Goal: Task Accomplishment & Management: Use online tool/utility

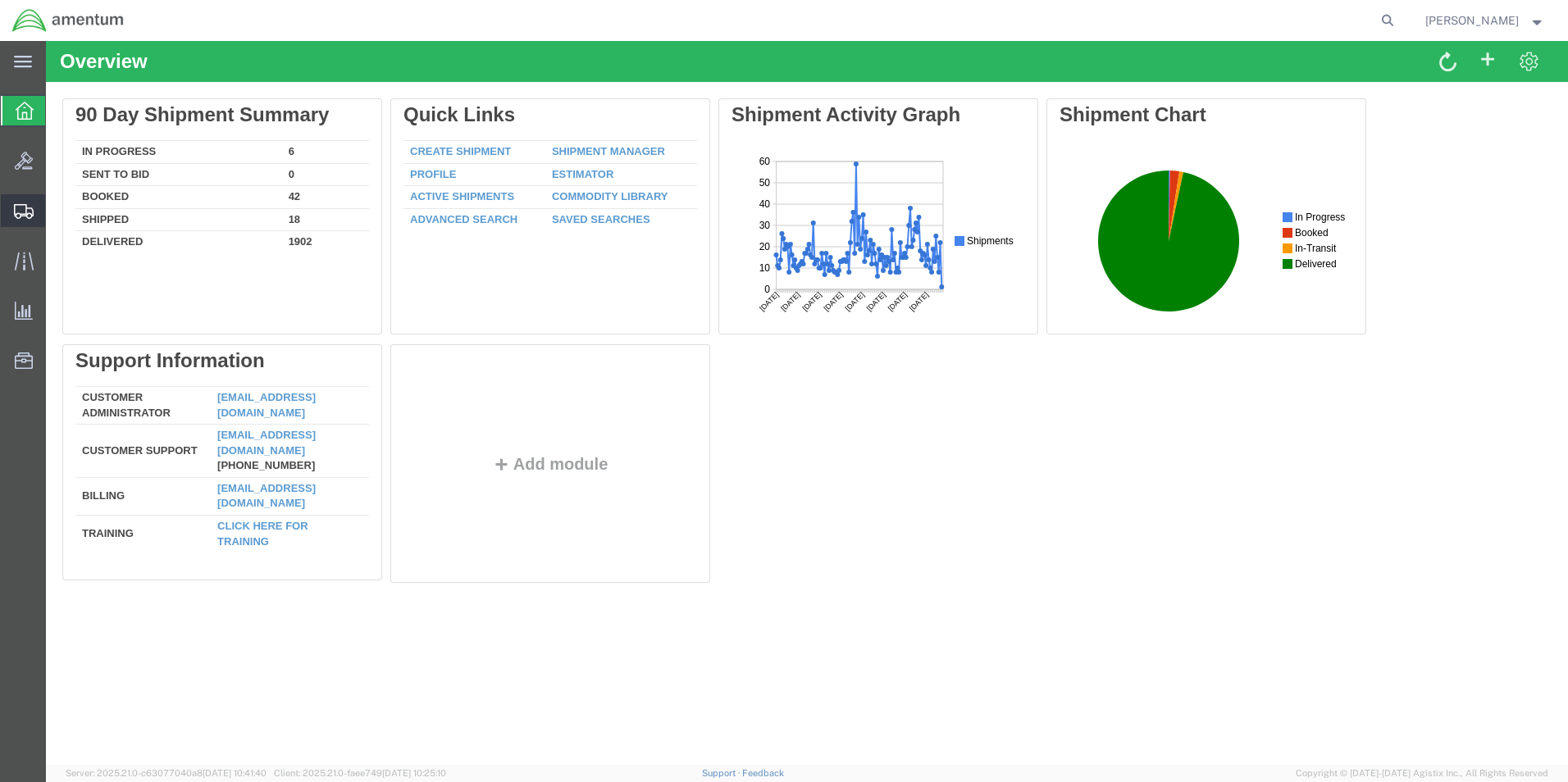
click at [0, 0] on span "Create from Template" at bounding box center [0, 0] width 0 height 0
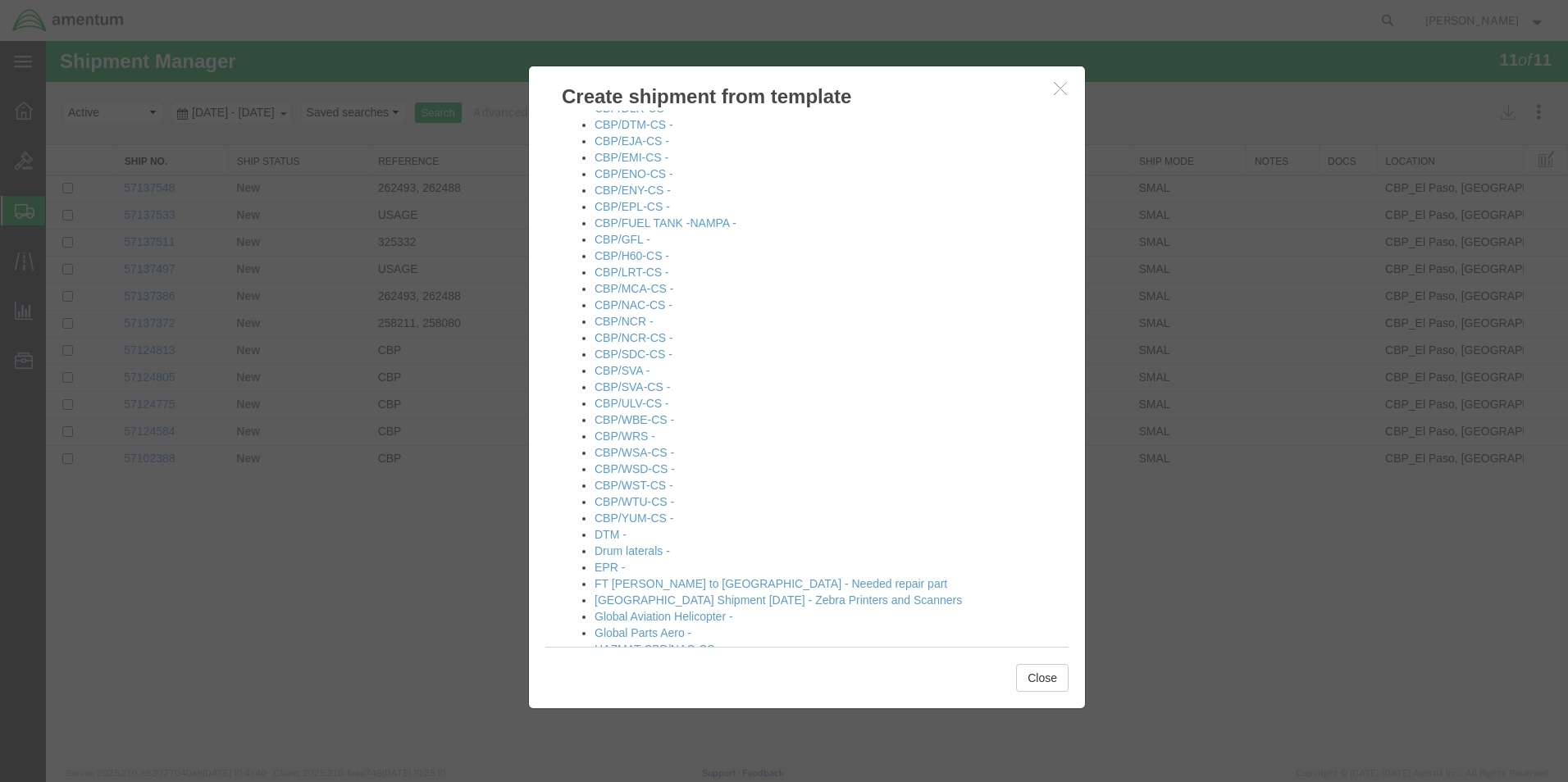
scroll to position [492, 0]
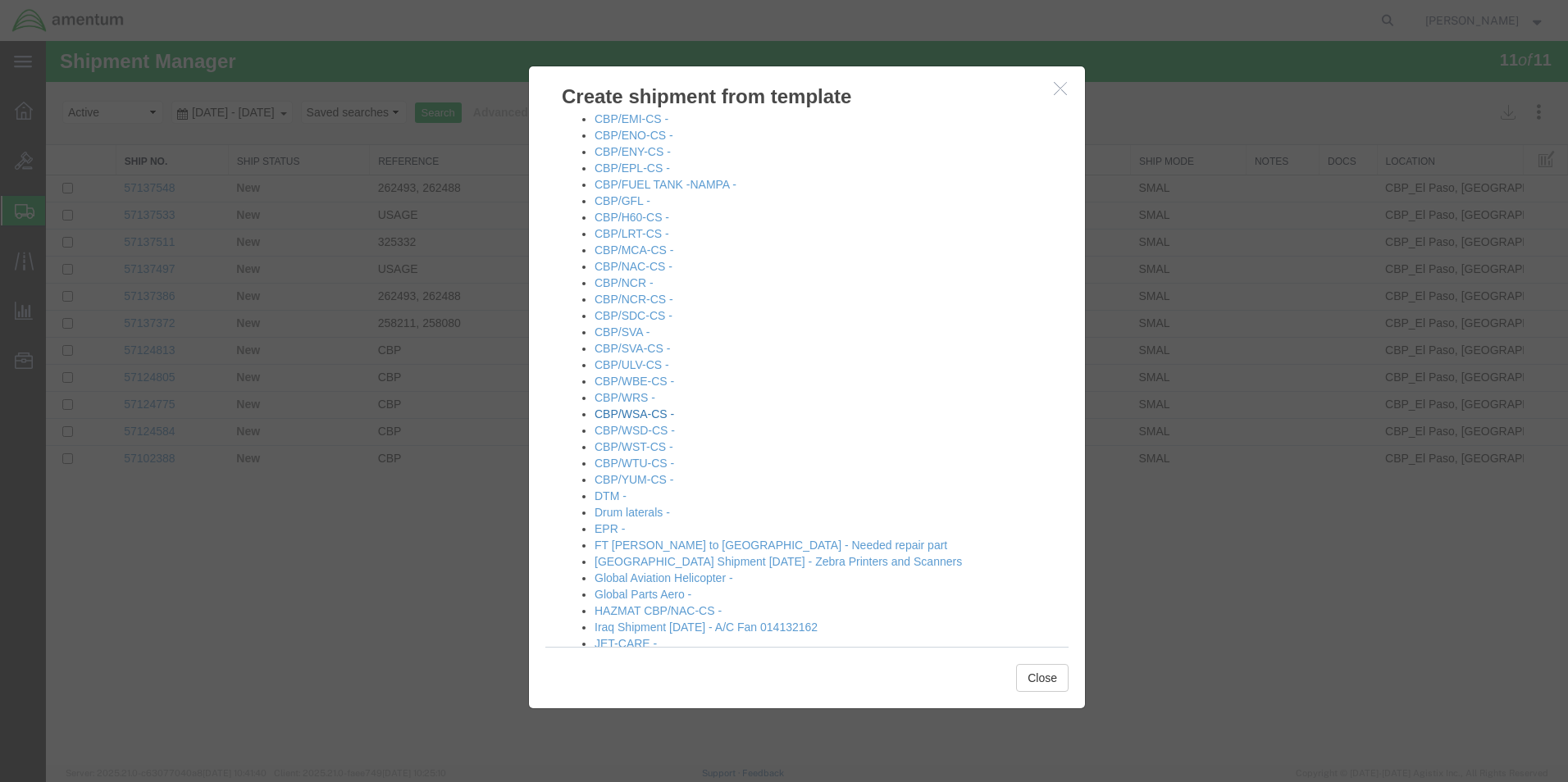
click at [642, 417] on link "CBP/WSA-CS -" at bounding box center [634, 414] width 80 height 13
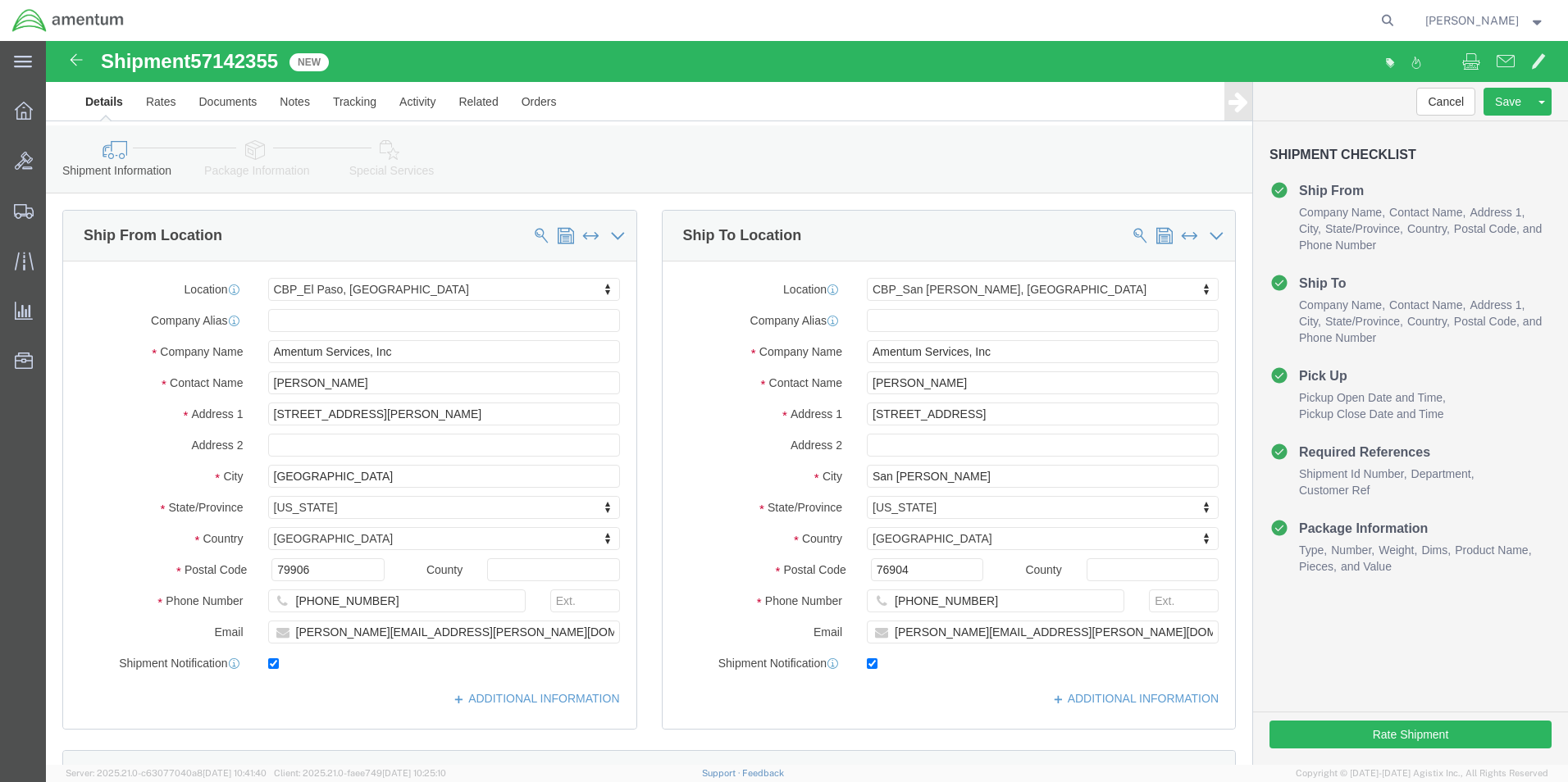
select select "49831"
select select "49914"
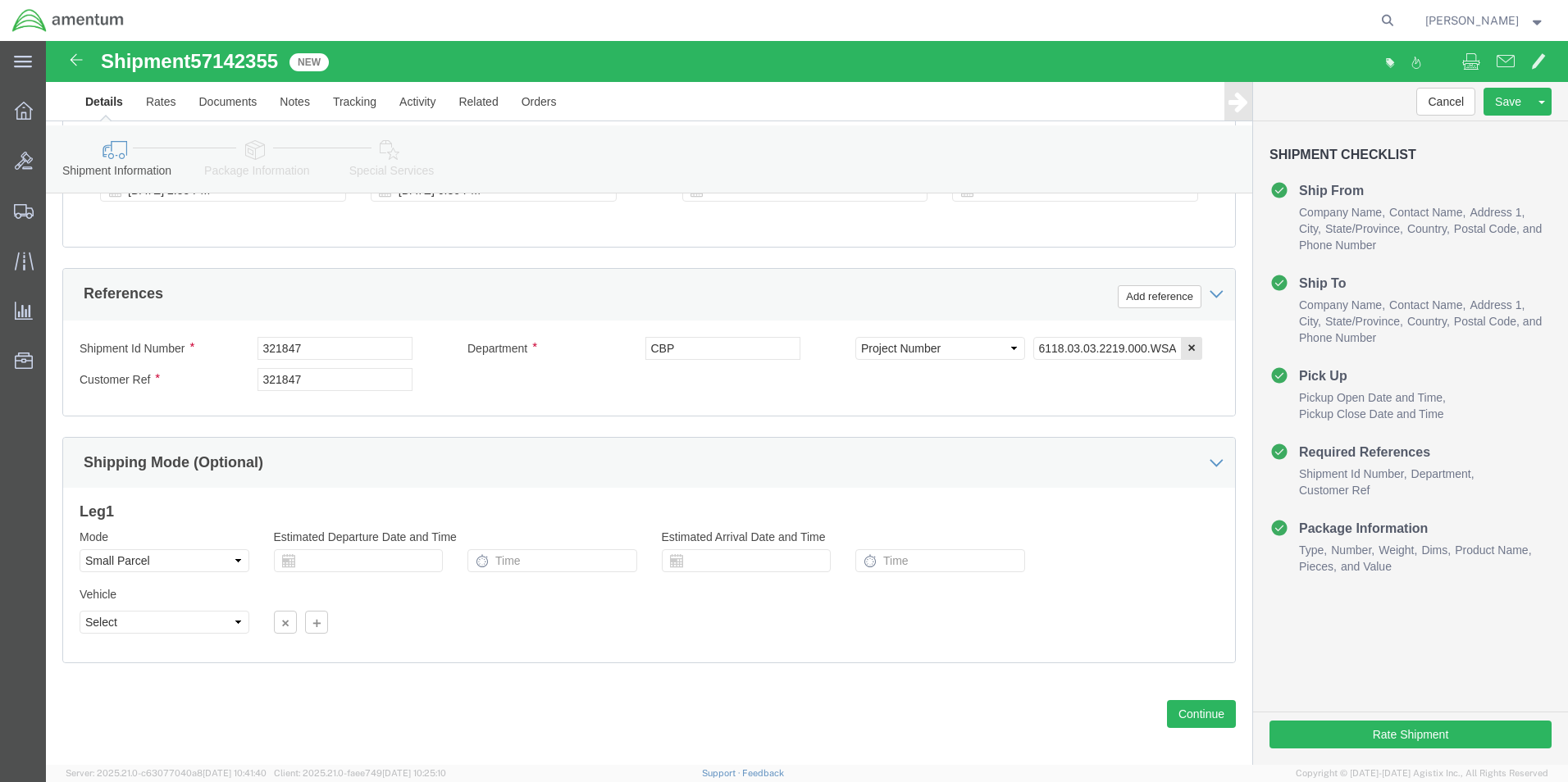
scroll to position [719, 0]
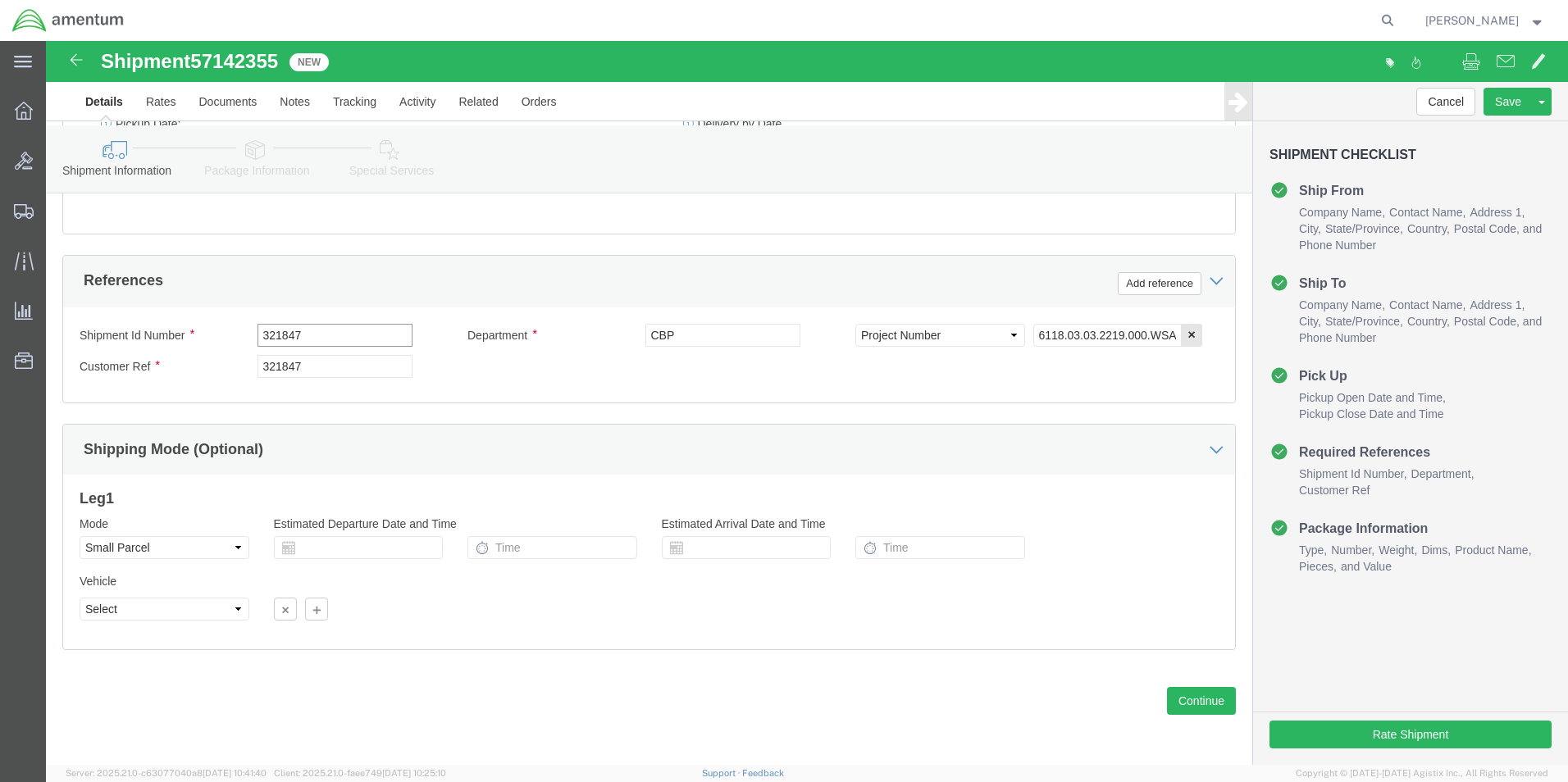
click div "Shipment Id Number 321847"
type input "530-012714"
drag, startPoint x: 271, startPoint y: 328, endPoint x: 169, endPoint y: 312, distance: 103.2
click div "Shipment Id Number 530-012714 Department CBP Select Account Type Activity ID Ai…"
type input "530-012714"
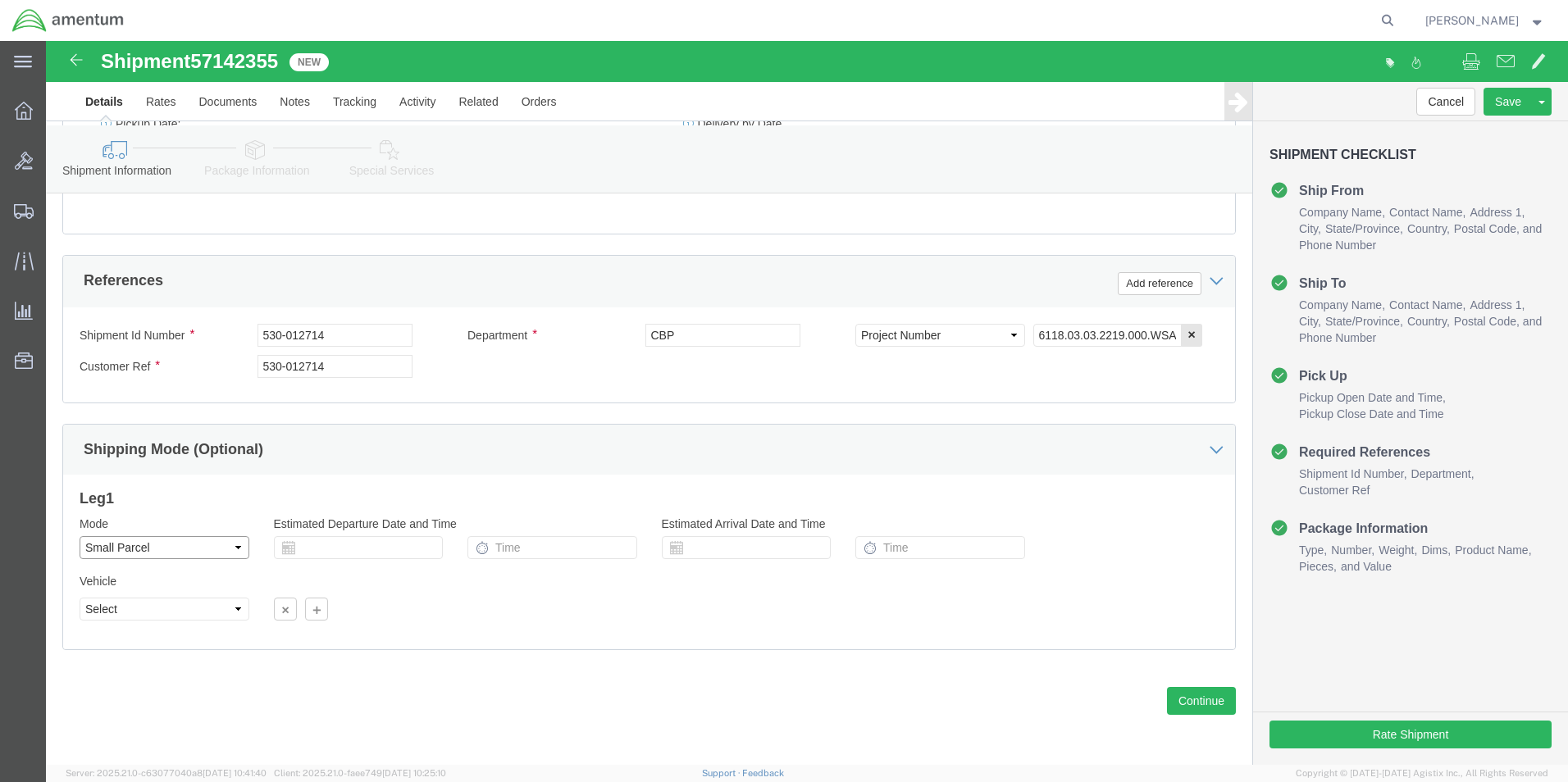
click select "Select Air Less than Truckload Multi-Leg Ocean Freight Rail Small Parcel Truckl…"
select select "LTL"
click select "Select Air Less than Truckload Multi-Leg Ocean Freight Rail Small Parcel Truckl…"
click select "Select Straight Truck"
click div "Vehicle Select Straight Truck"
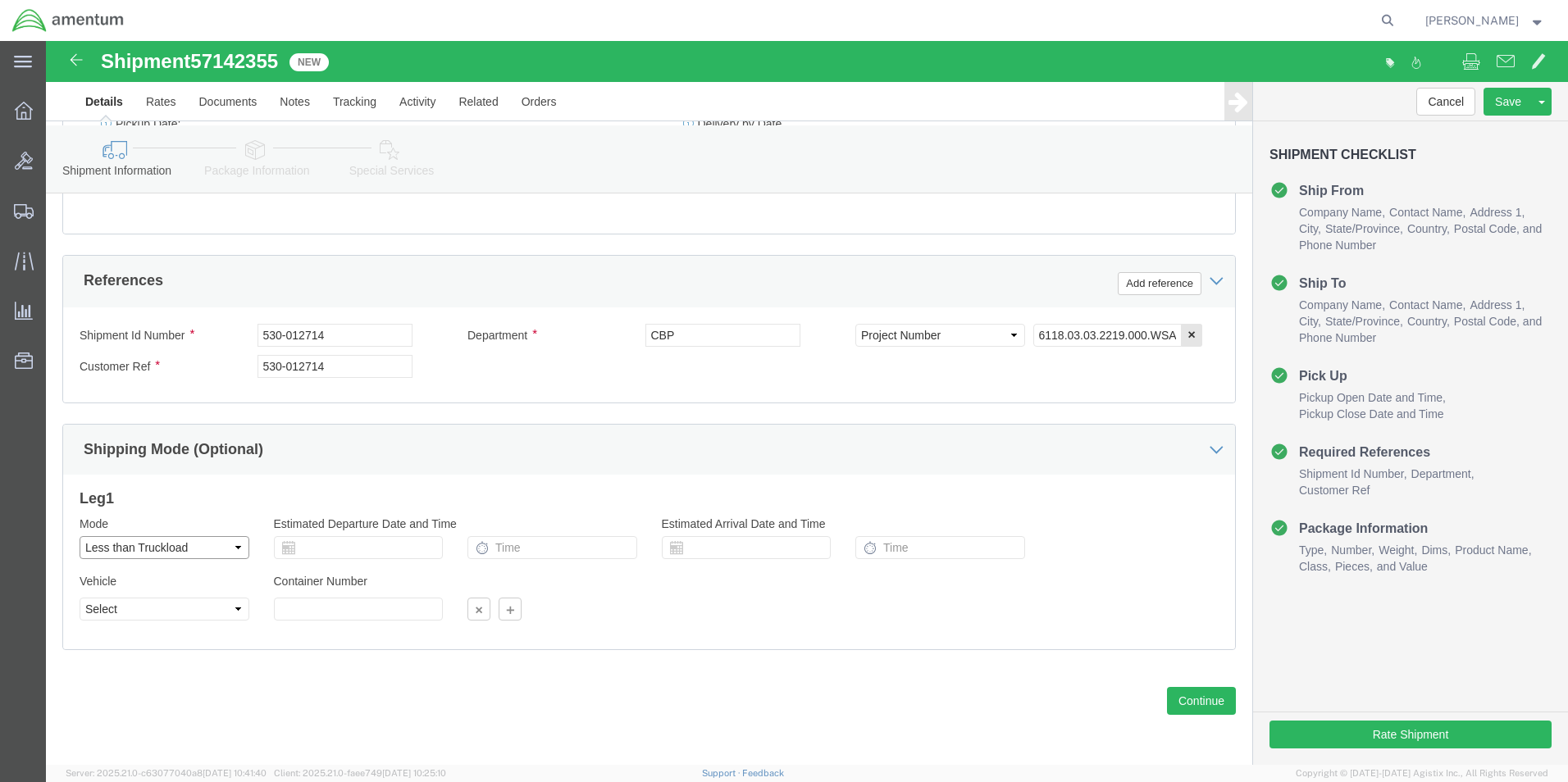
click select "Select Air Less than Truckload Multi-Leg Ocean Freight Rail Small Parcel Truckl…"
click button "Continue"
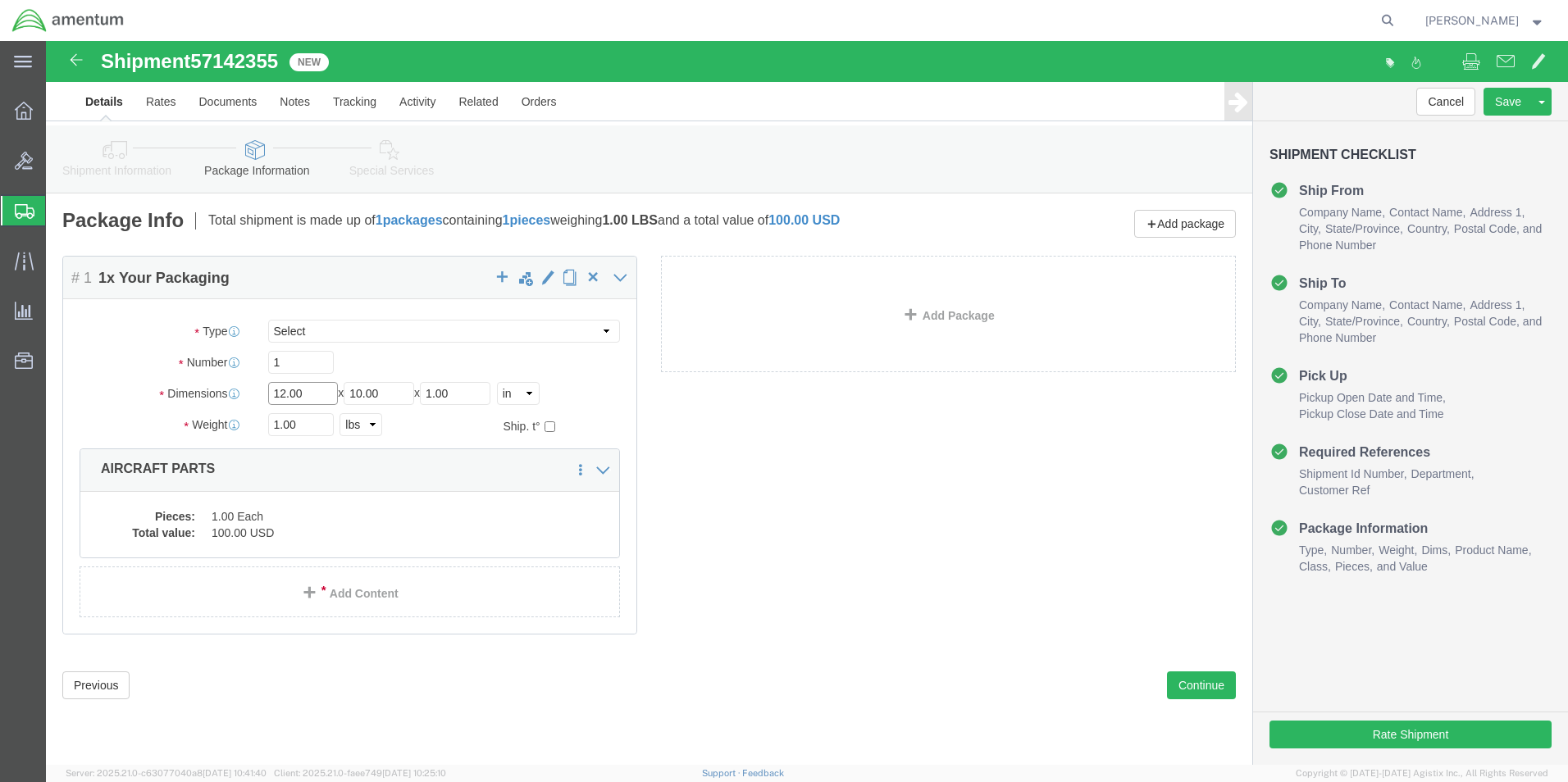
drag, startPoint x: 274, startPoint y: 349, endPoint x: 221, endPoint y: 343, distance: 53.3
click div "Length 12.00 x Width 10.00 x Height 1.00 Select cm ft in"
type input "1"
type input "156"
type input "42"
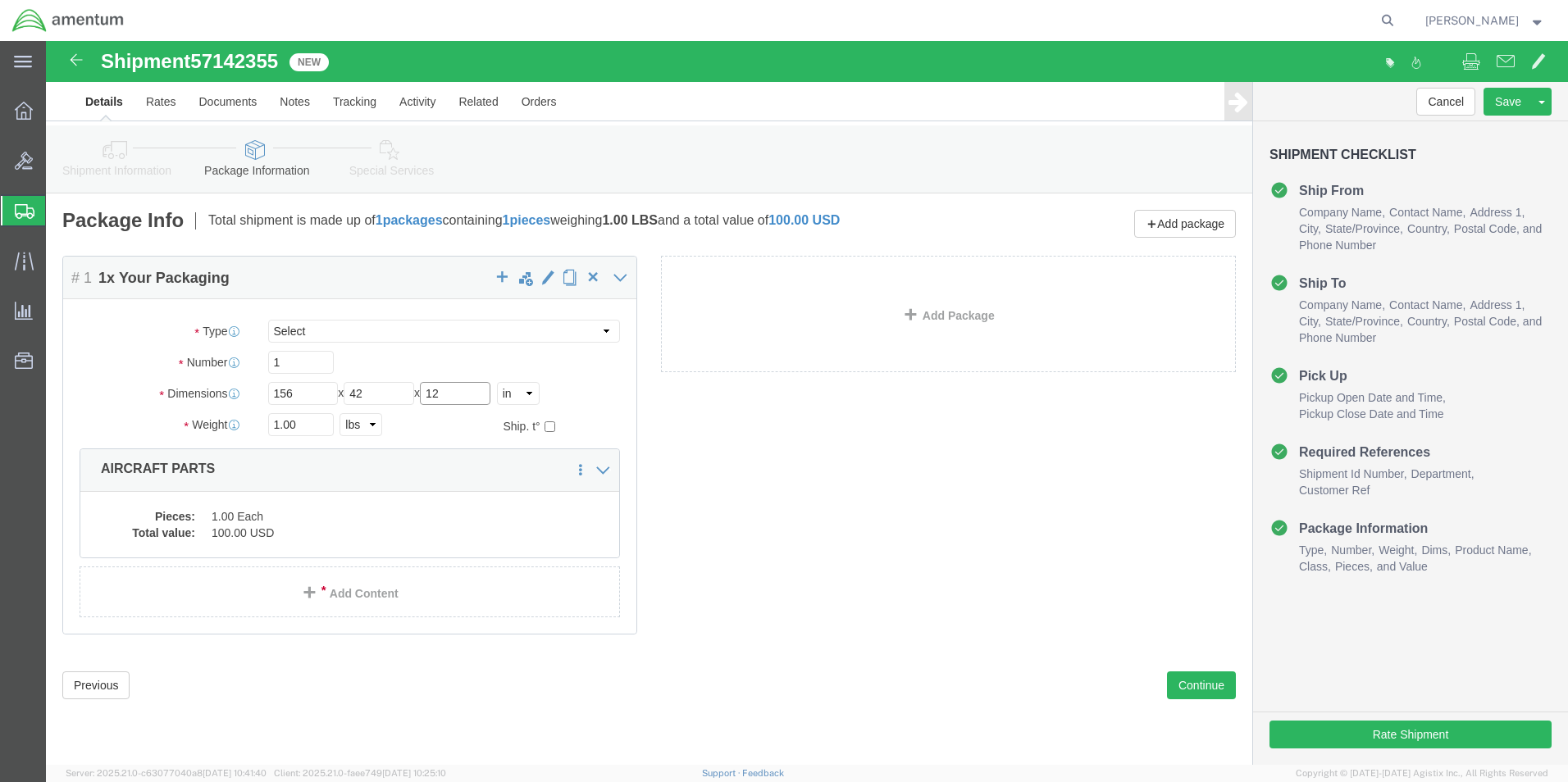
type input "12"
drag, startPoint x: 268, startPoint y: 386, endPoint x: 225, endPoint y: 388, distance: 43.0
click input "1.00"
type input "100"
click div "Package Content # 1 1 x Your Packaging Package Type Select Bale(s) Basket(s) Bo…"
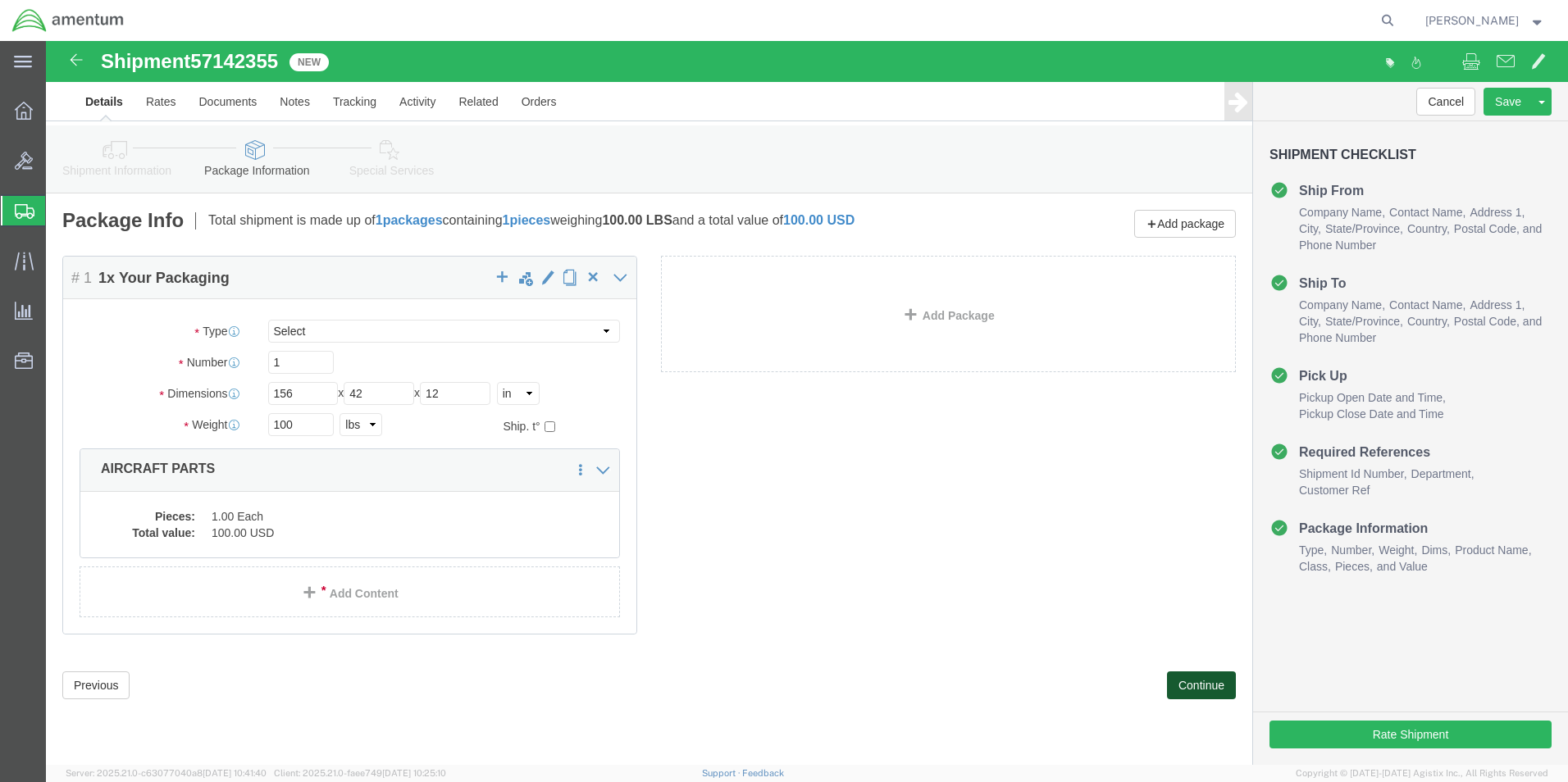
click button "Continue"
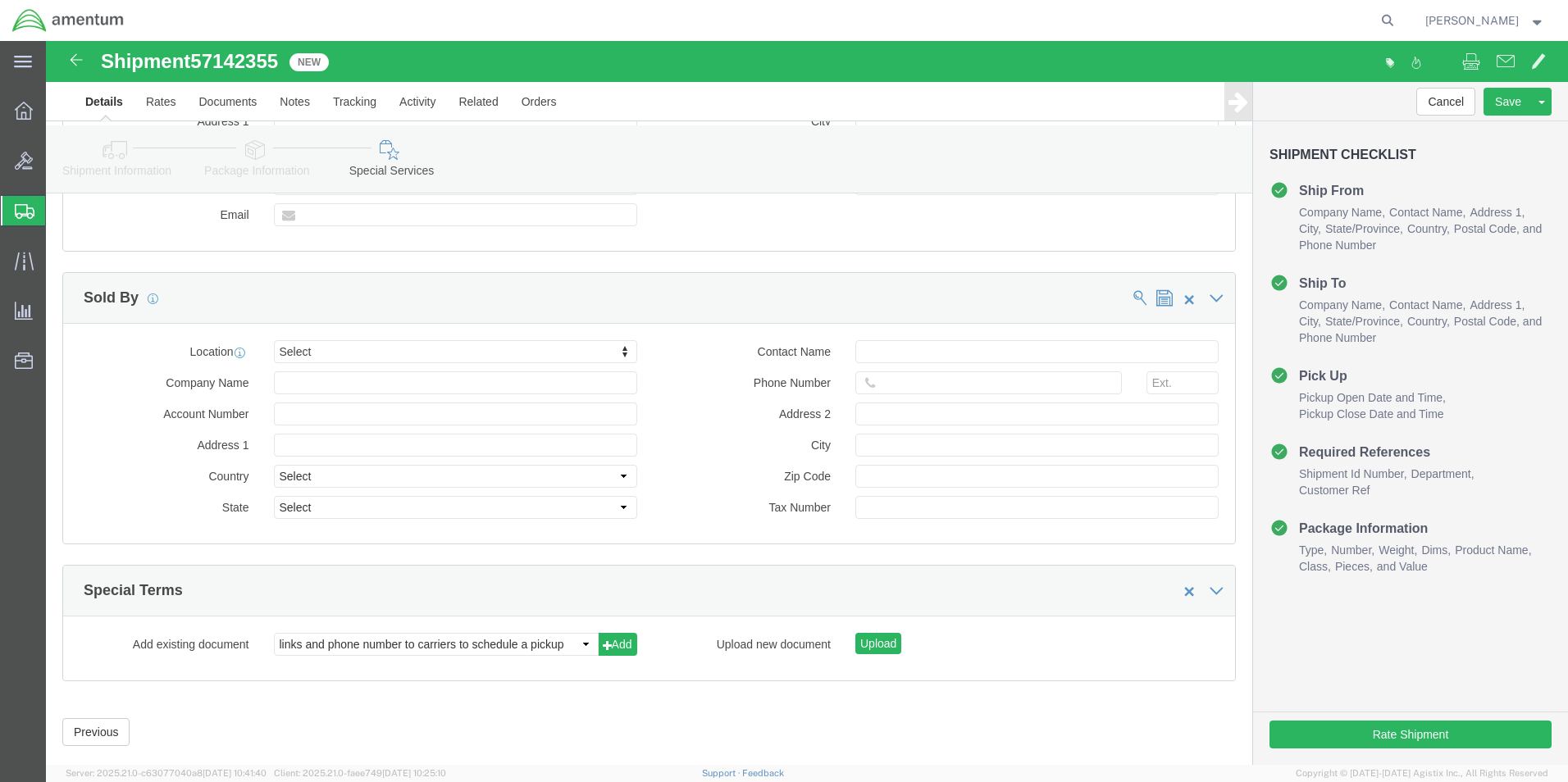
scroll to position [1507, 0]
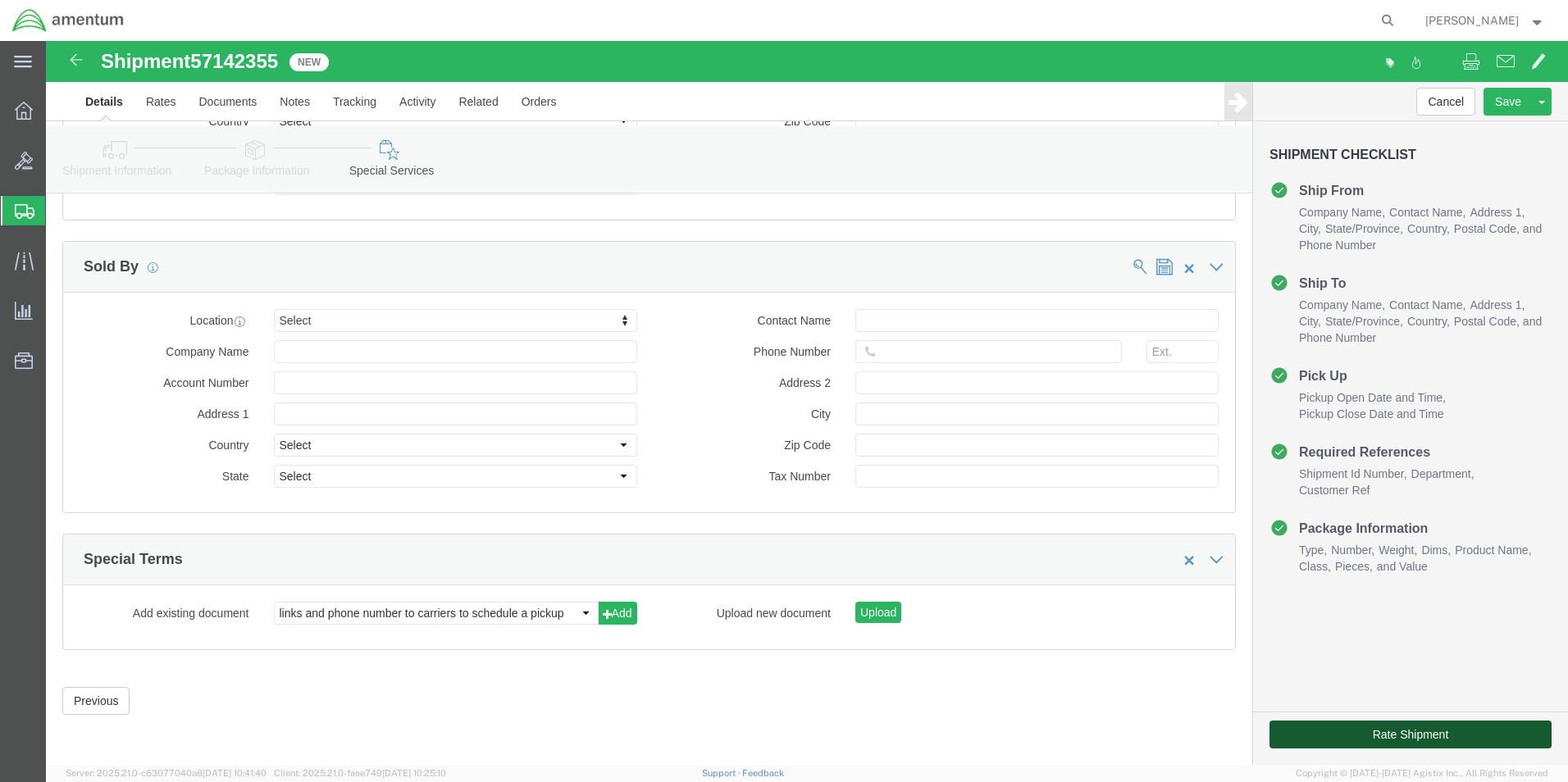
click button "Rate Shipment"
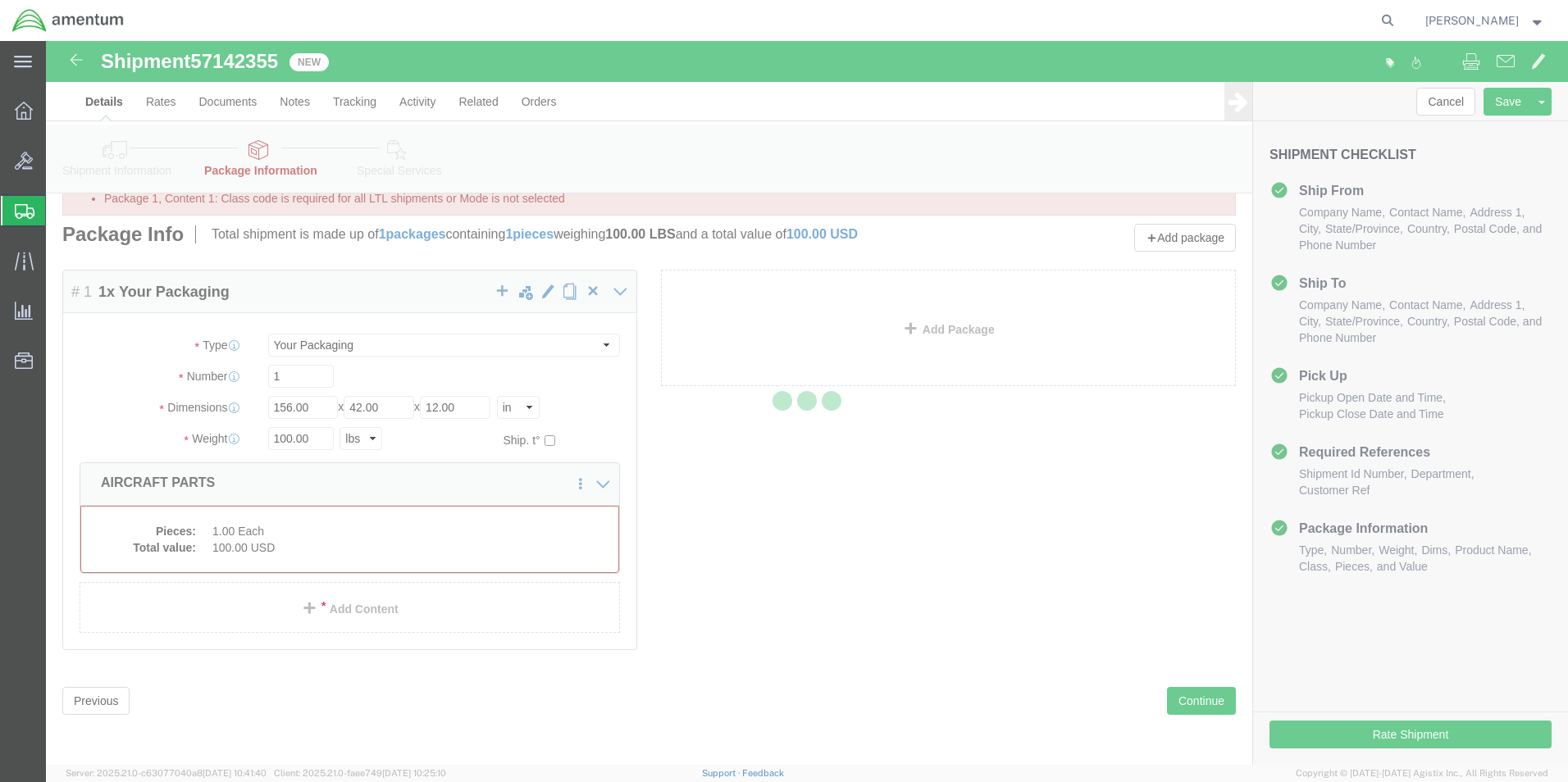
scroll to position [0, 0]
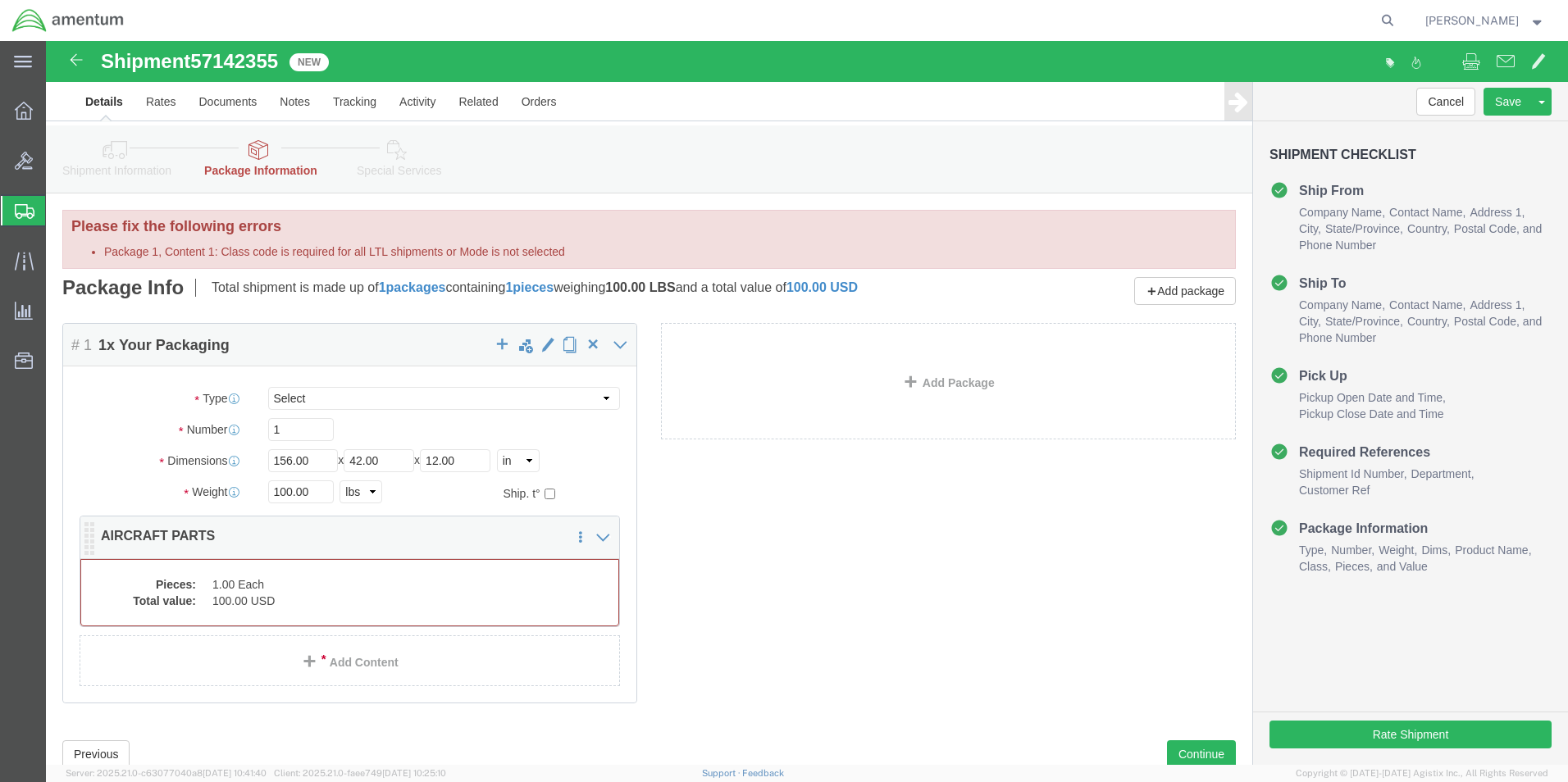
click dd "1.00 Each"
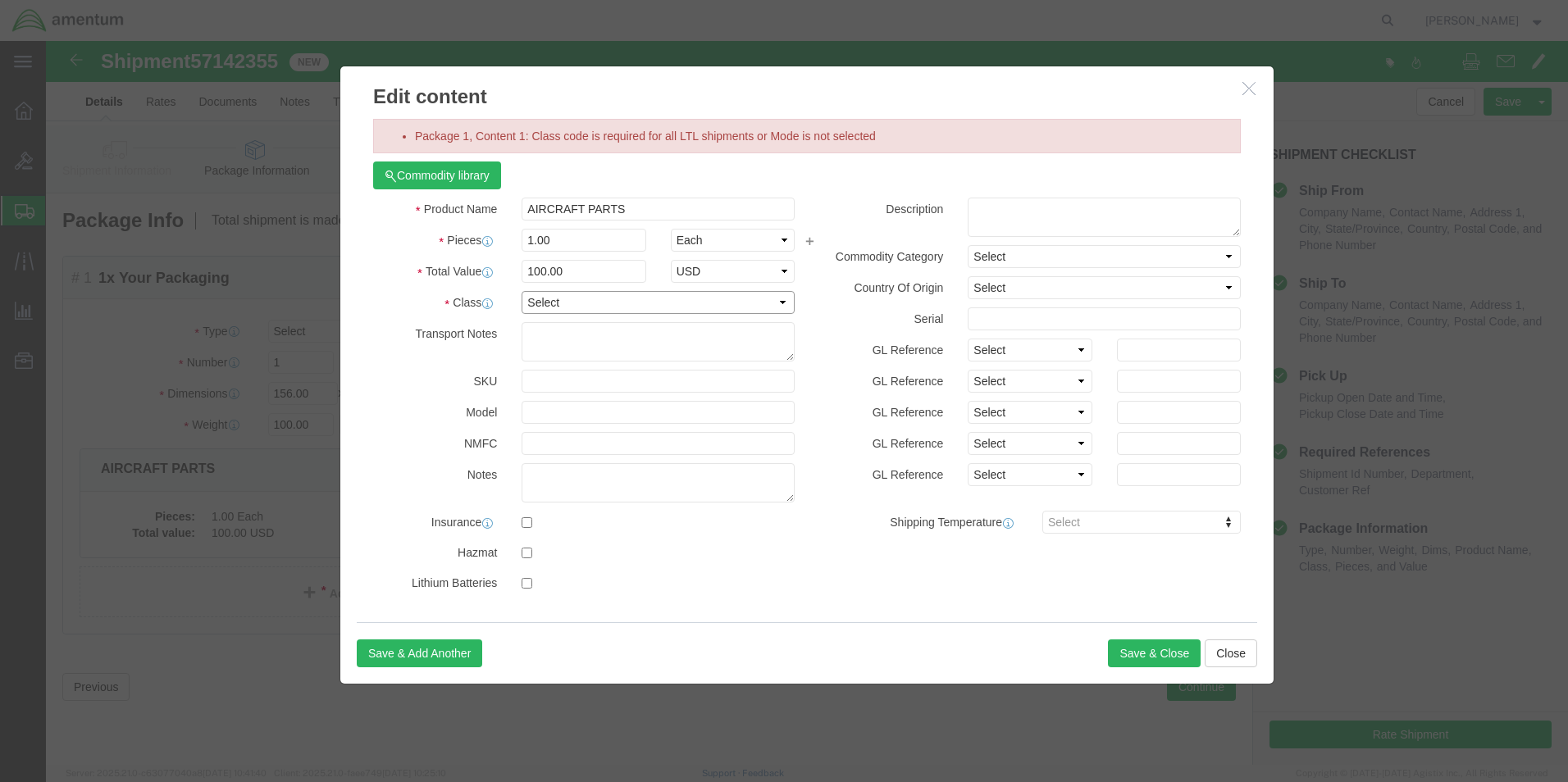
click select "Select 50 55 60 65 70 85 92.5 100 125 175 250 300 400"
select select "60"
click select "Select 50 55 60 65 70 85 92.5 100 125 175 250 300 400"
click button "Save & Close"
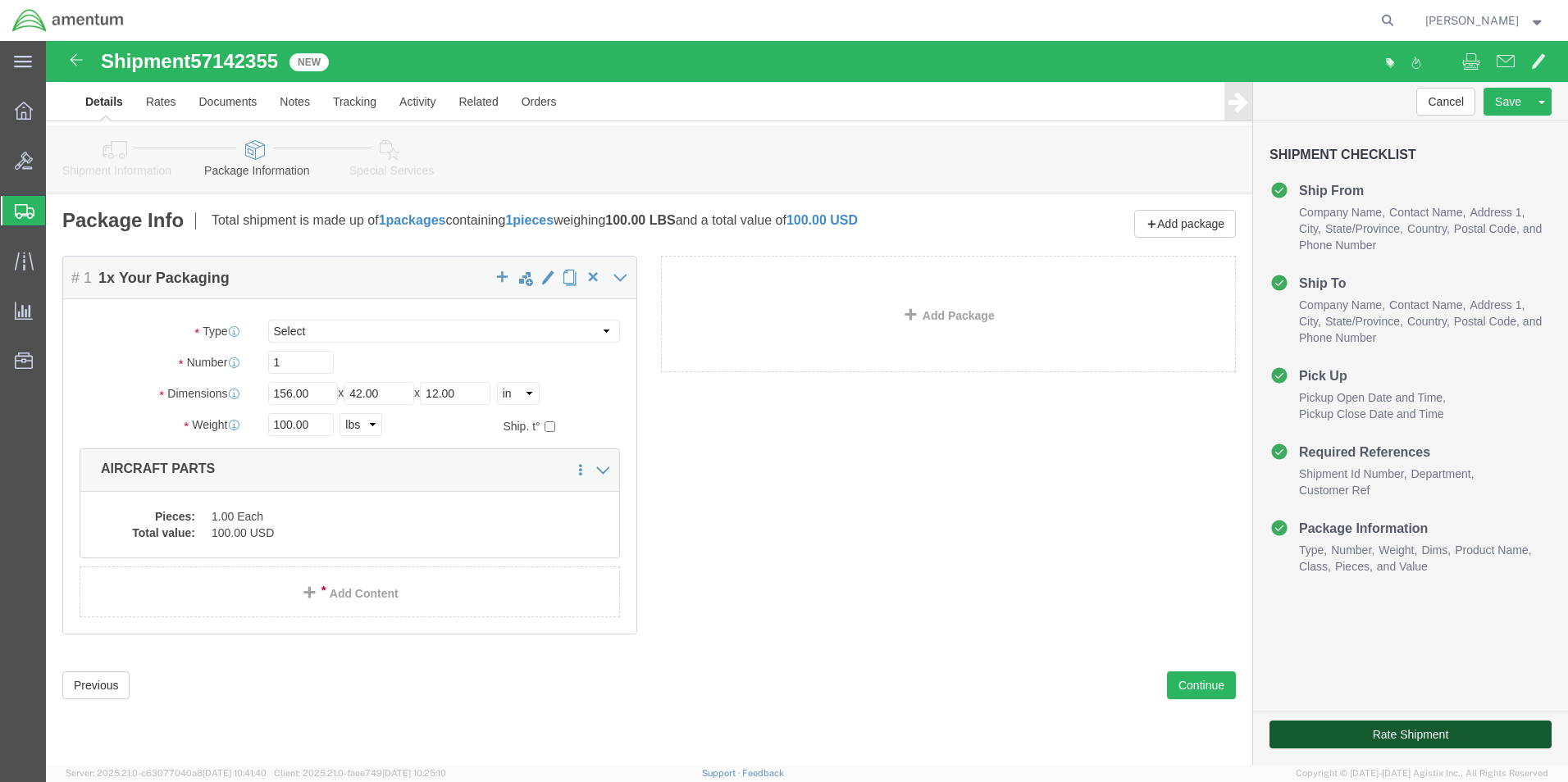
click button "Rate Shipment"
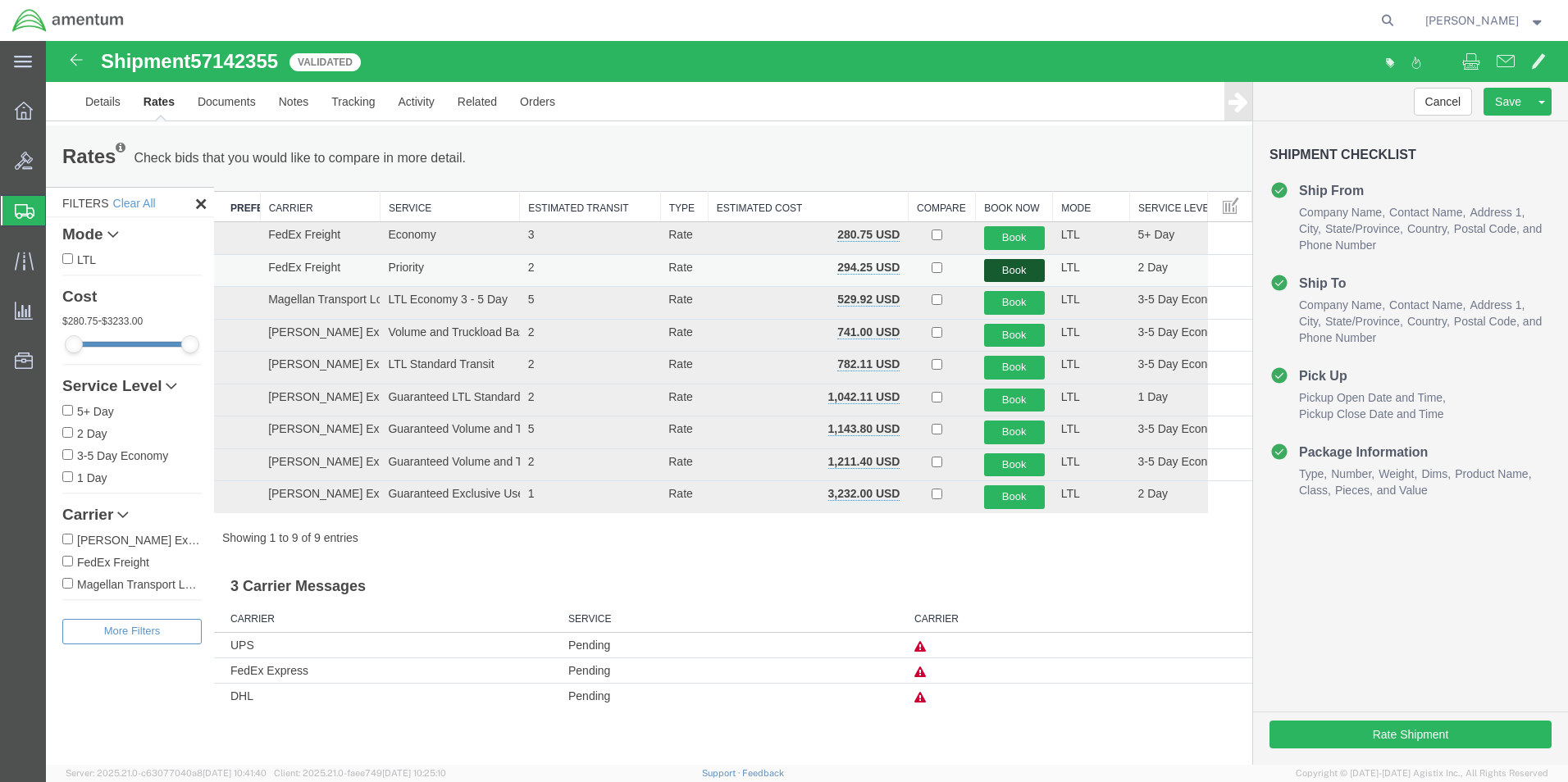
click at [1012, 272] on button "Book" at bounding box center [1014, 271] width 61 height 24
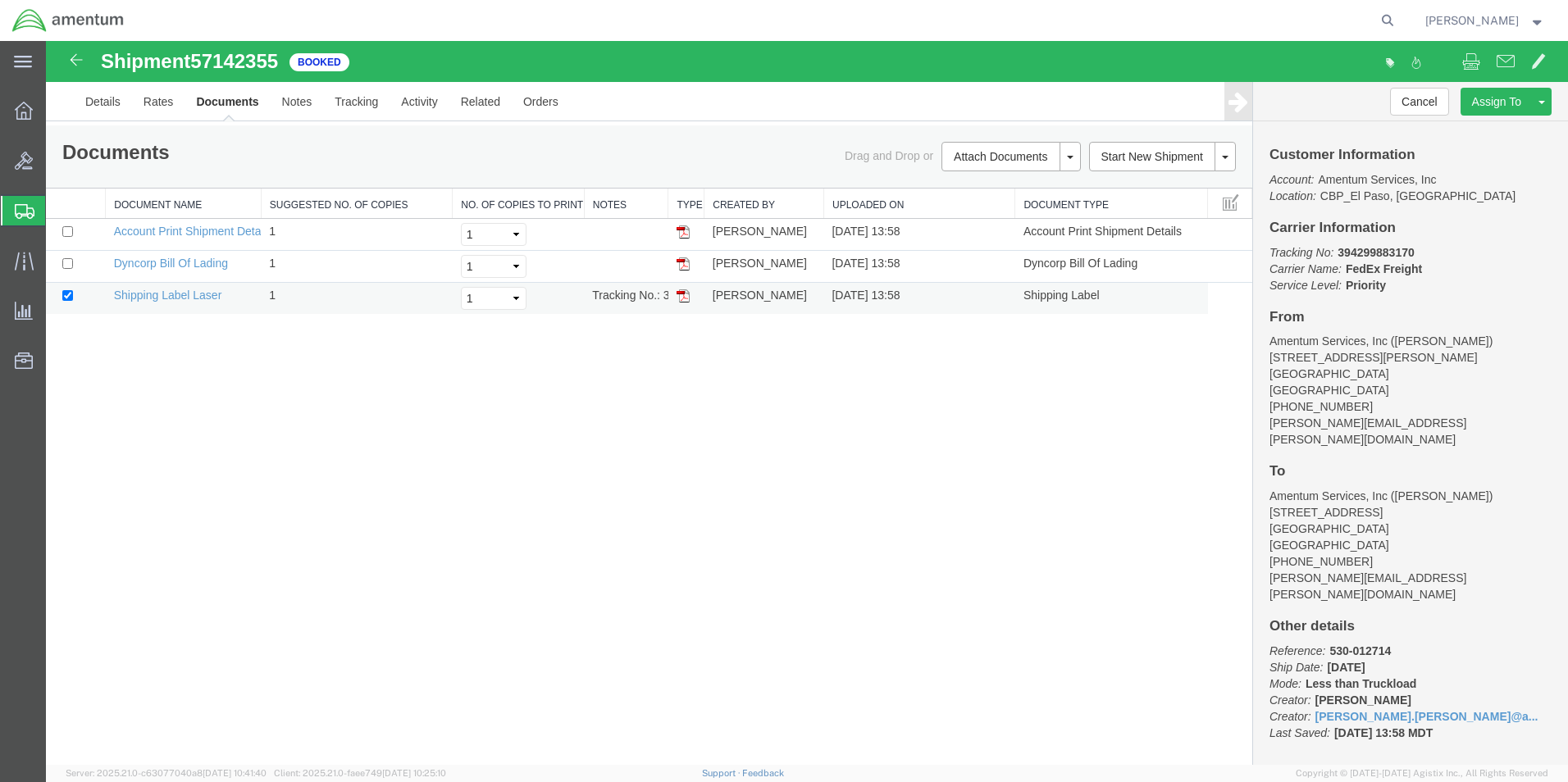
click at [683, 295] on img at bounding box center [683, 295] width 13 height 13
click at [89, 99] on link "Details" at bounding box center [103, 102] width 58 height 39
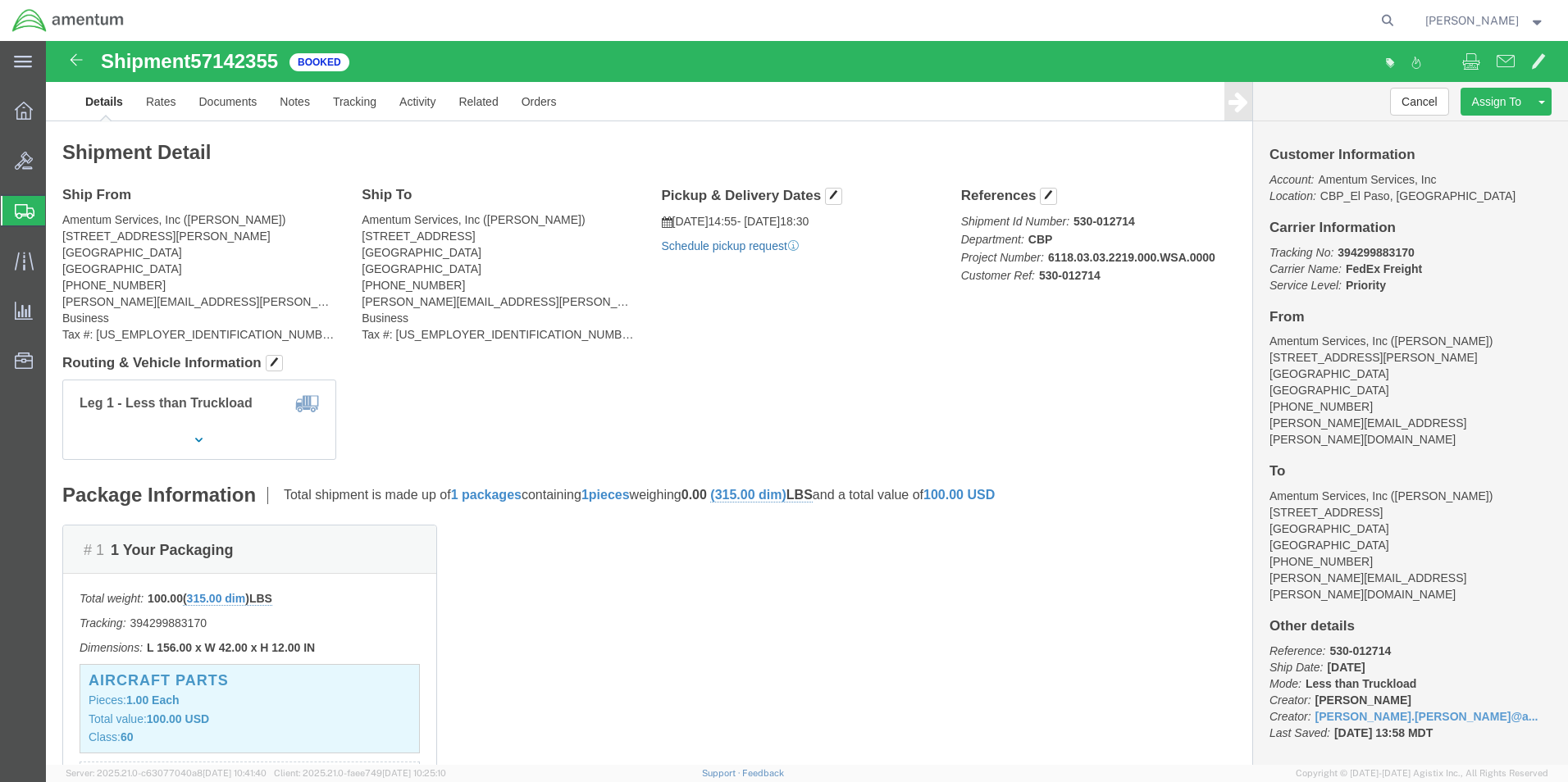
click link "Schedule pickup request"
click span "button"
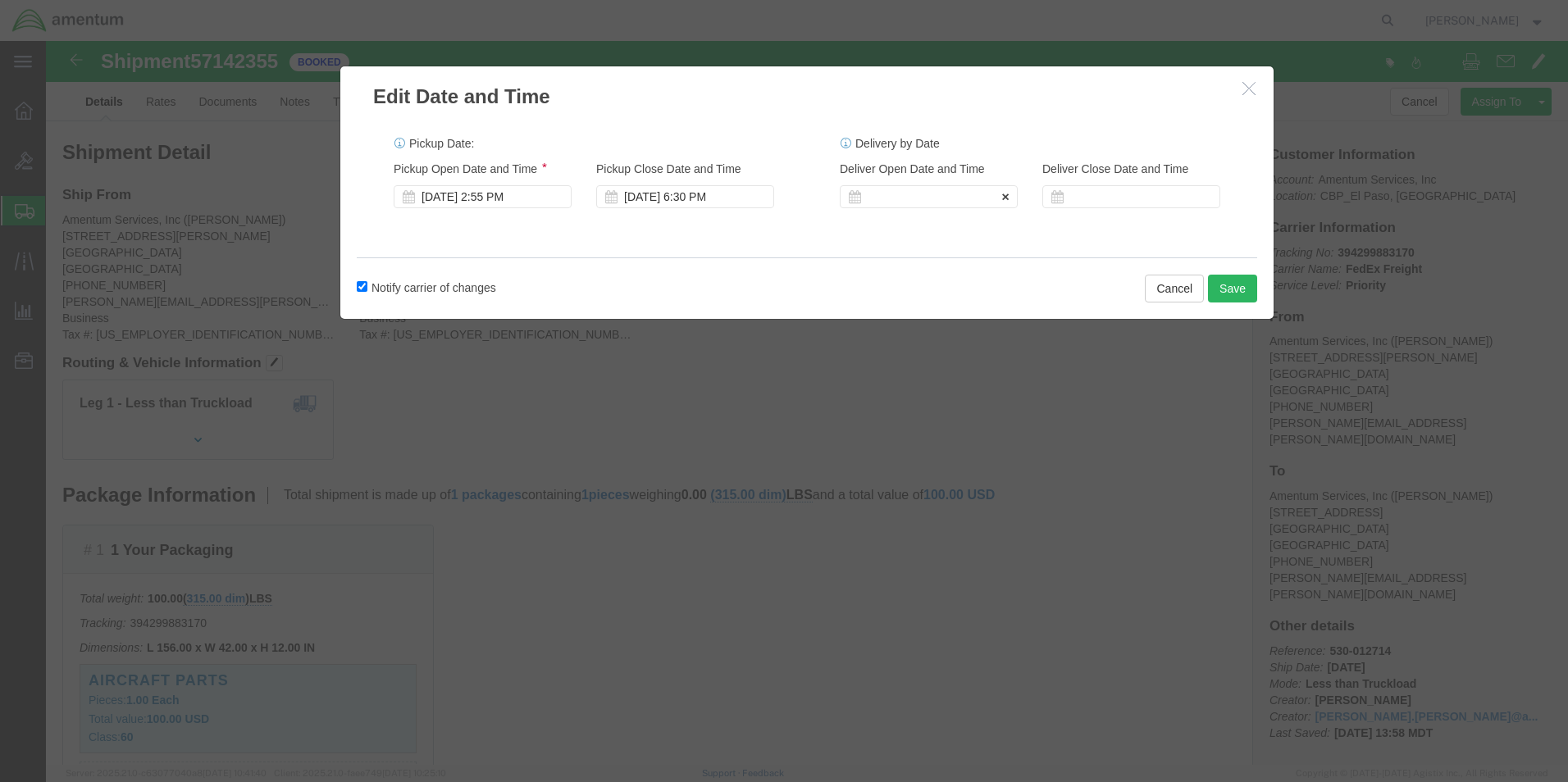
click div
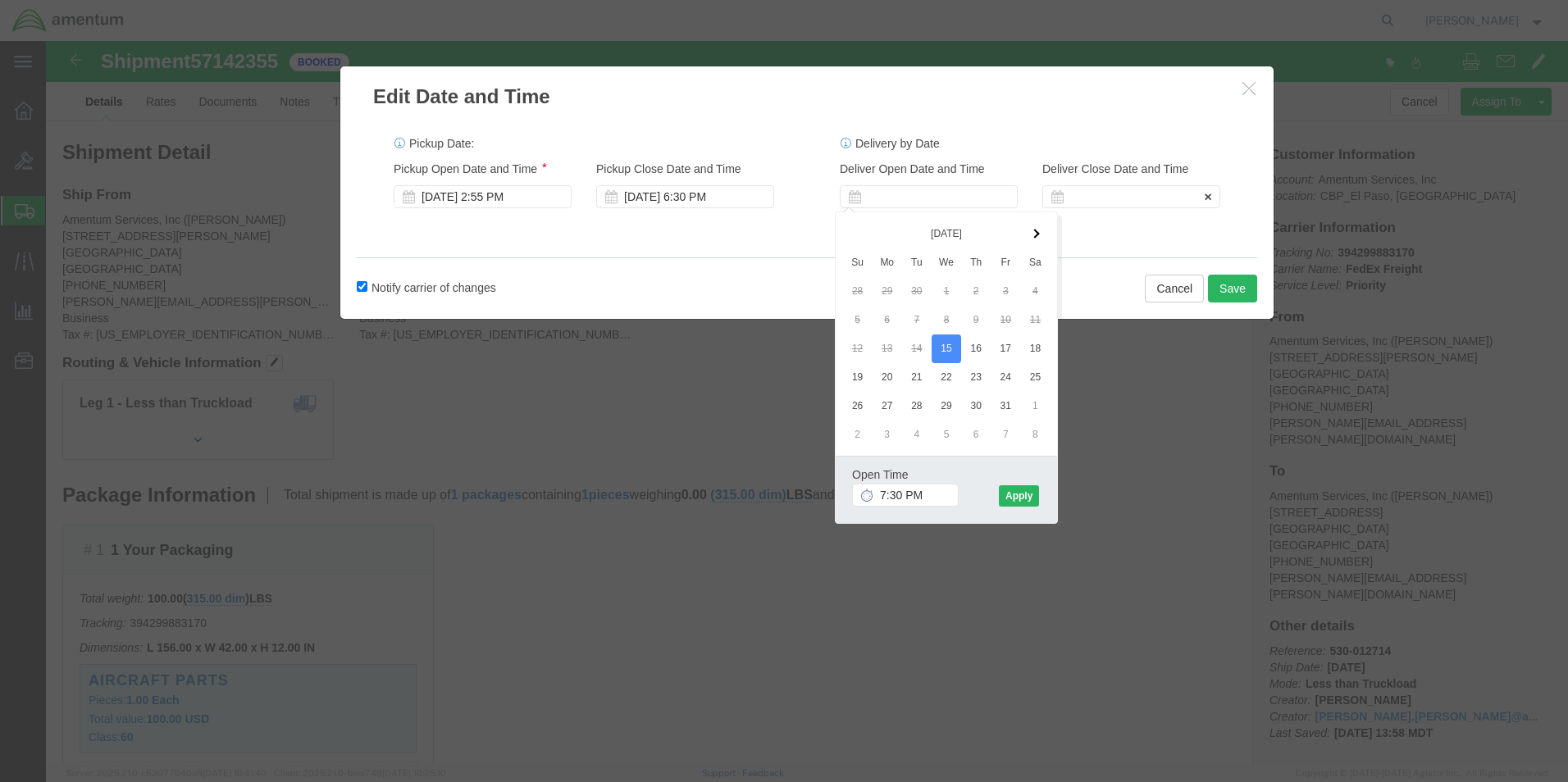
click div
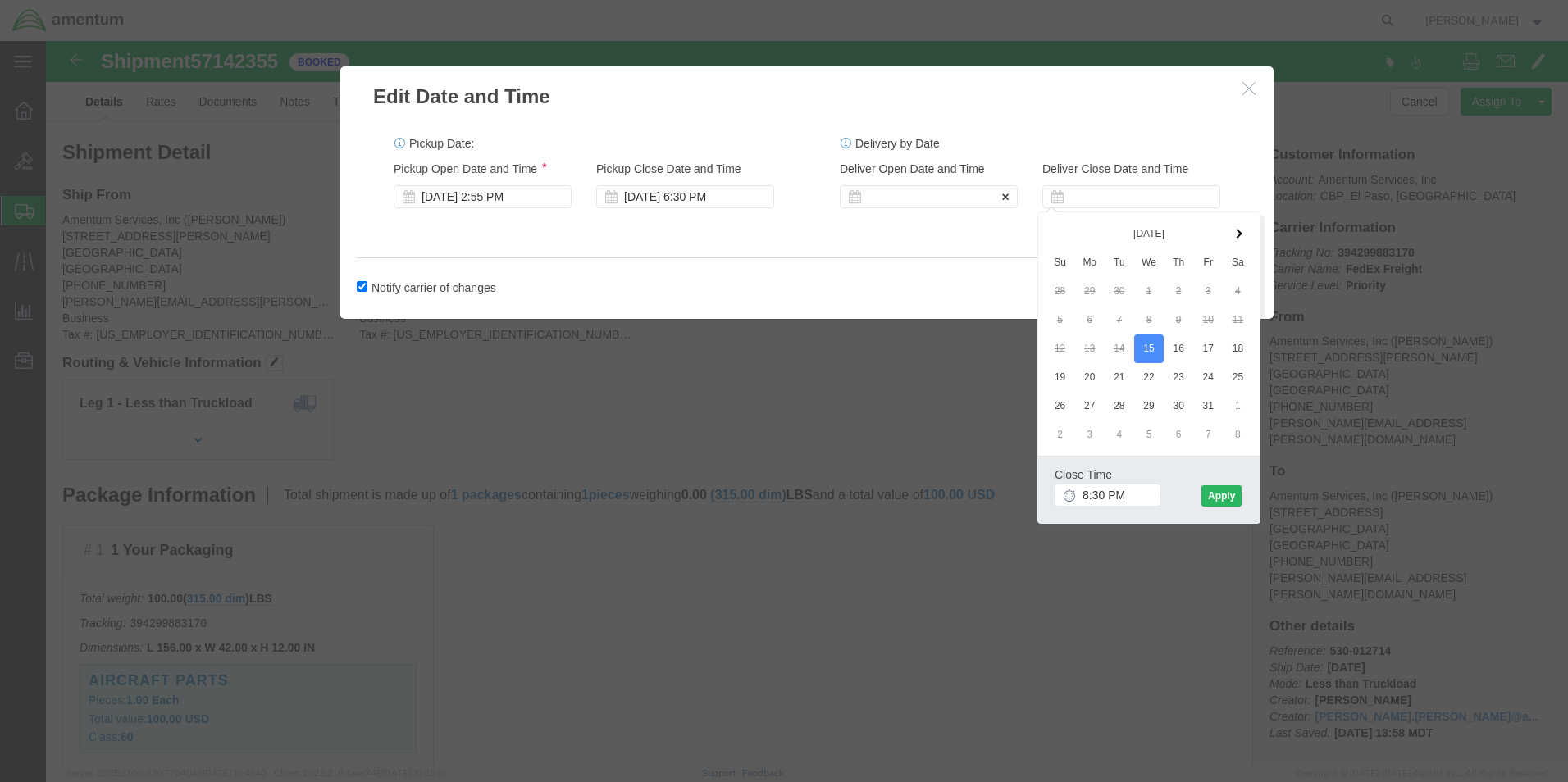
click div
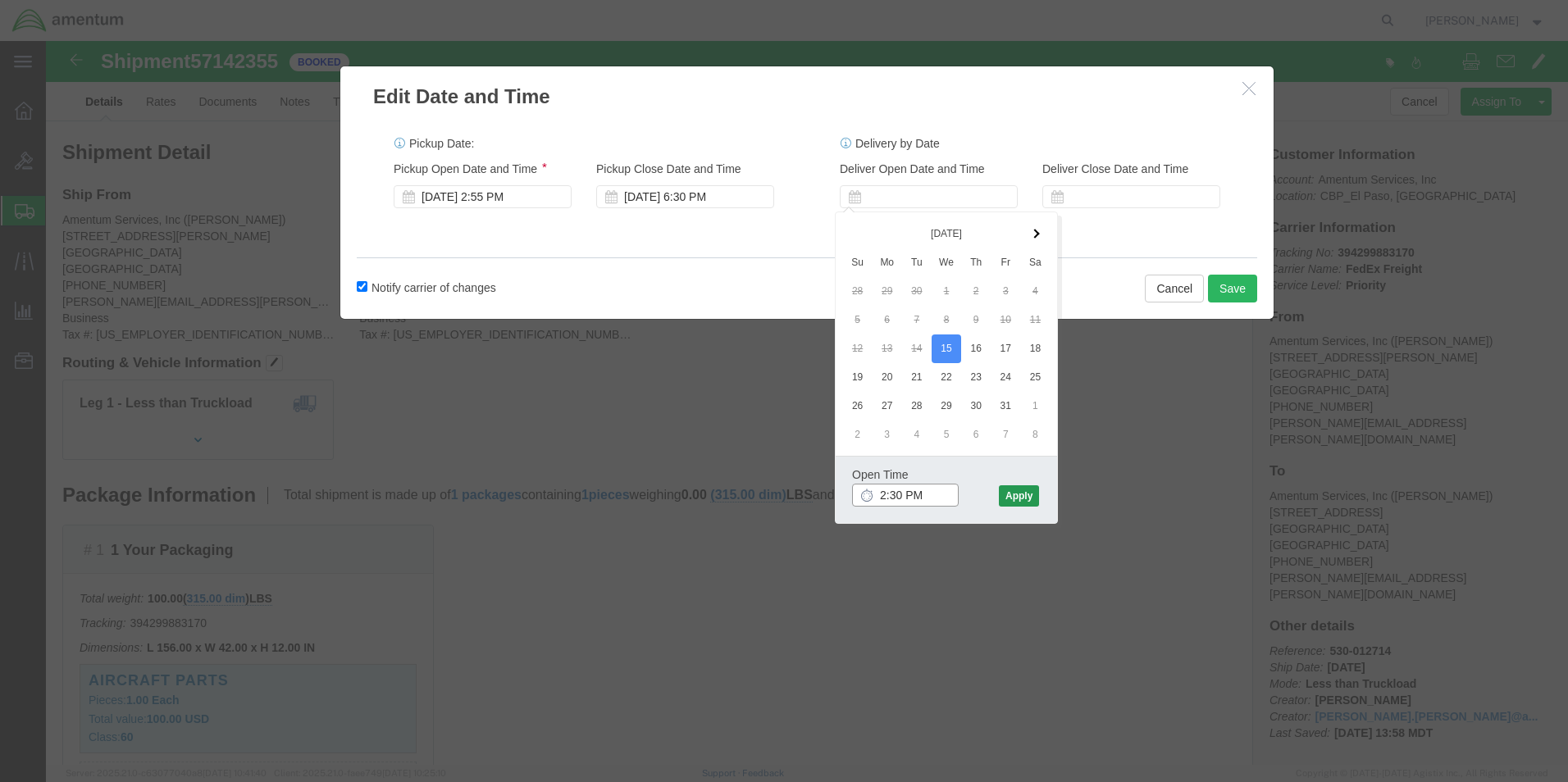
type input "2:30 PM"
click button "Apply"
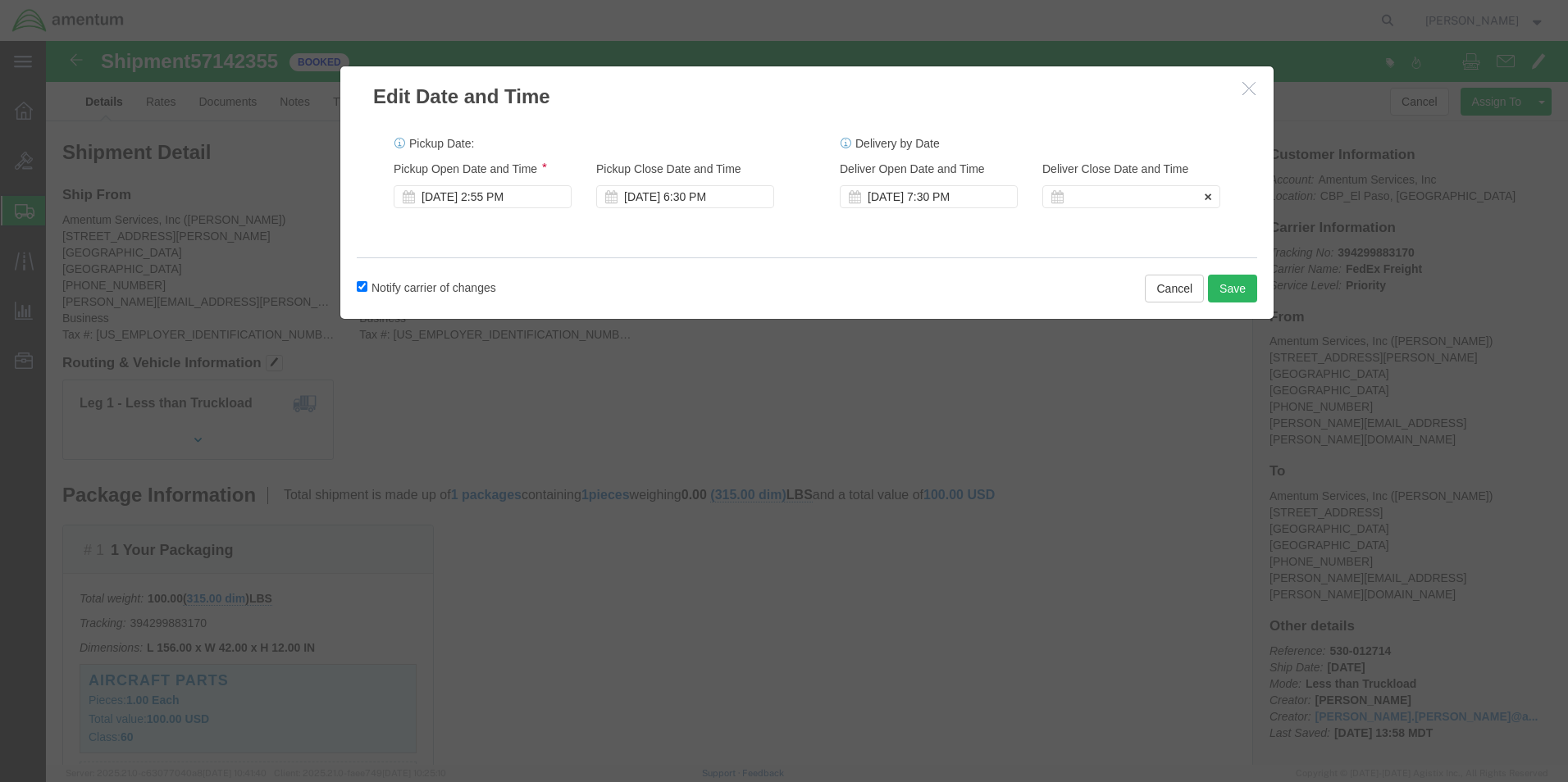
click div
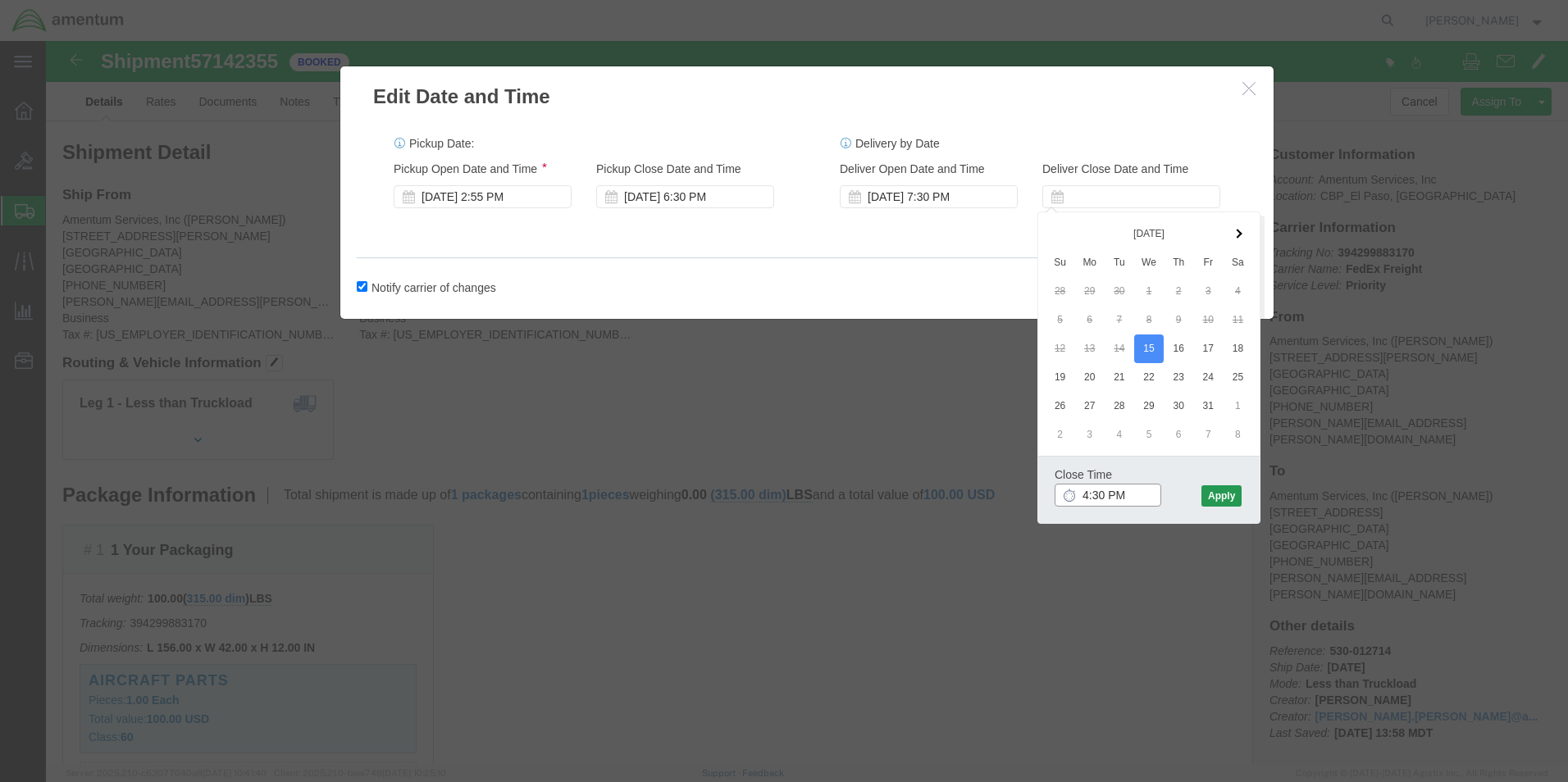
type input "4:30 PM"
click button "Apply"
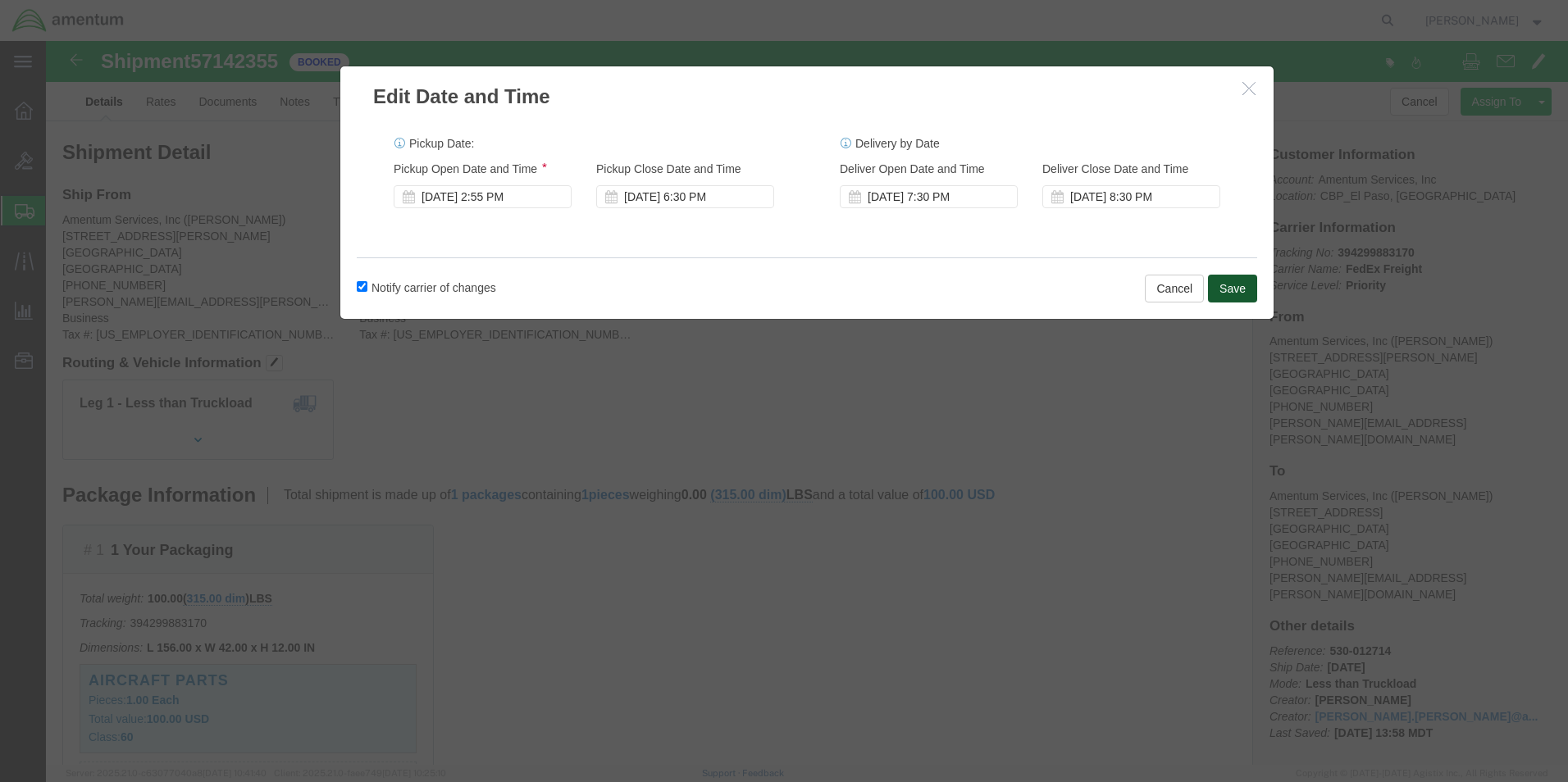
click button "Save"
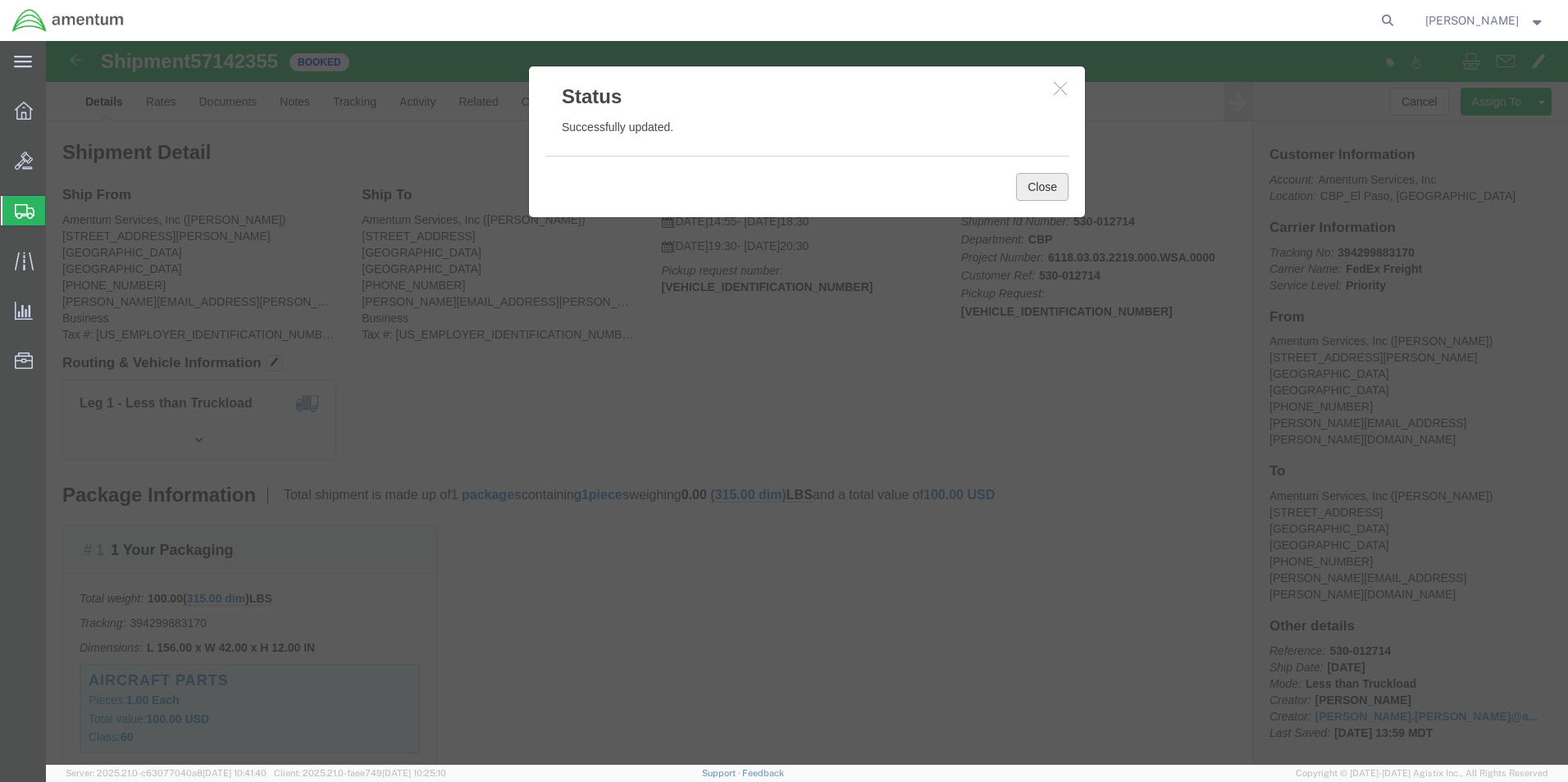
click button "Close"
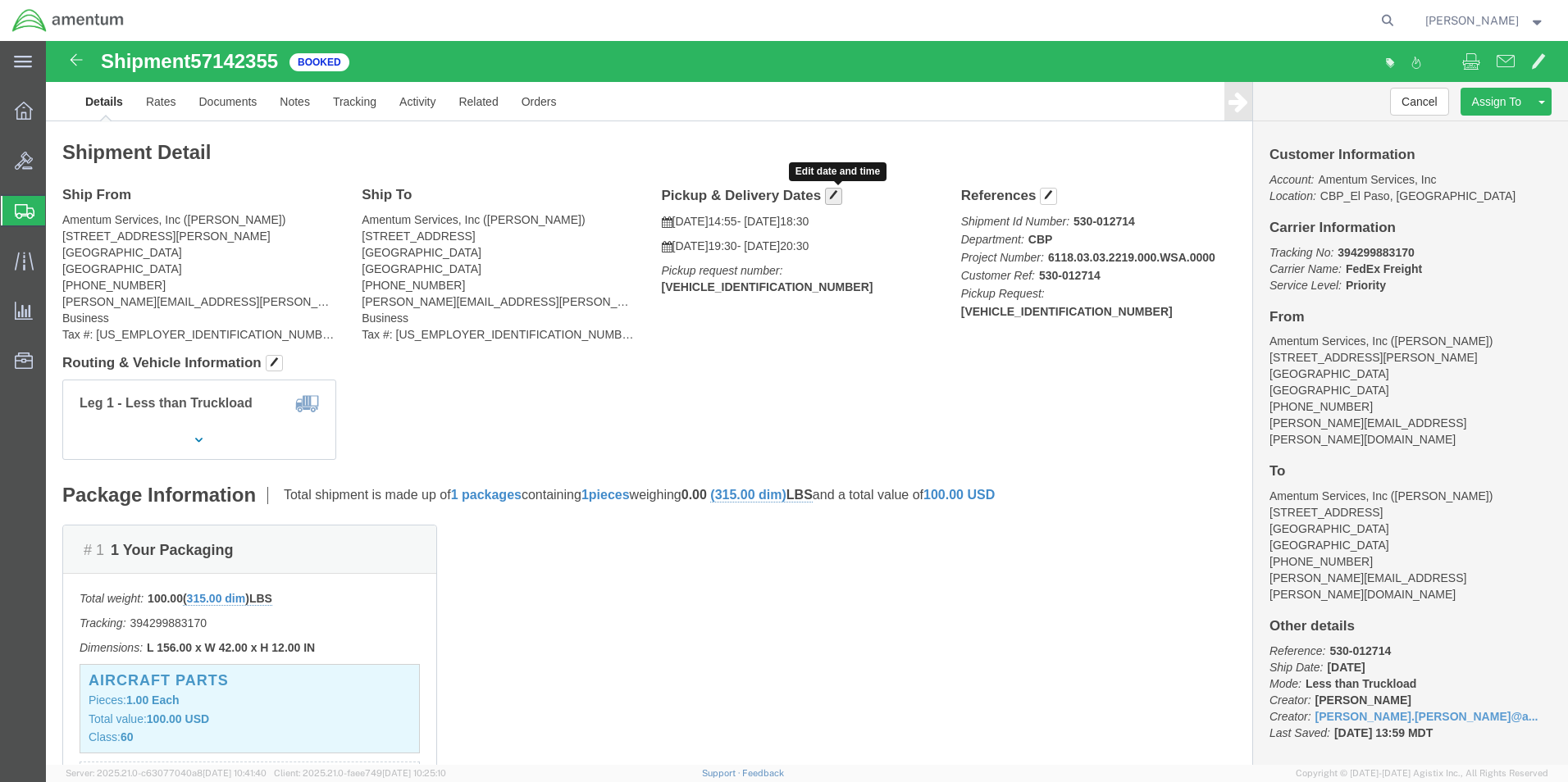
click span "button"
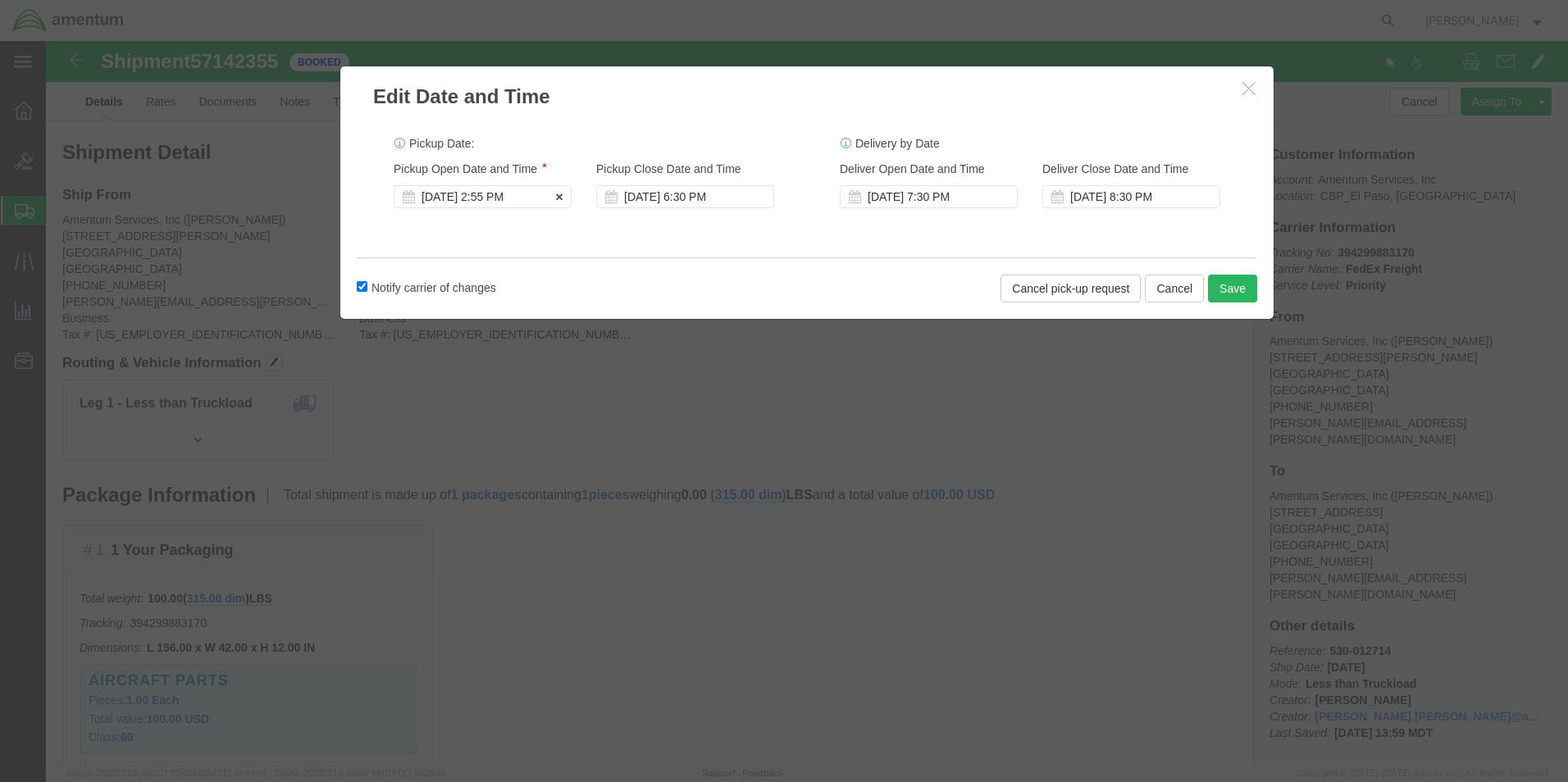
click icon
click div "[DATE] 2:55 PM"
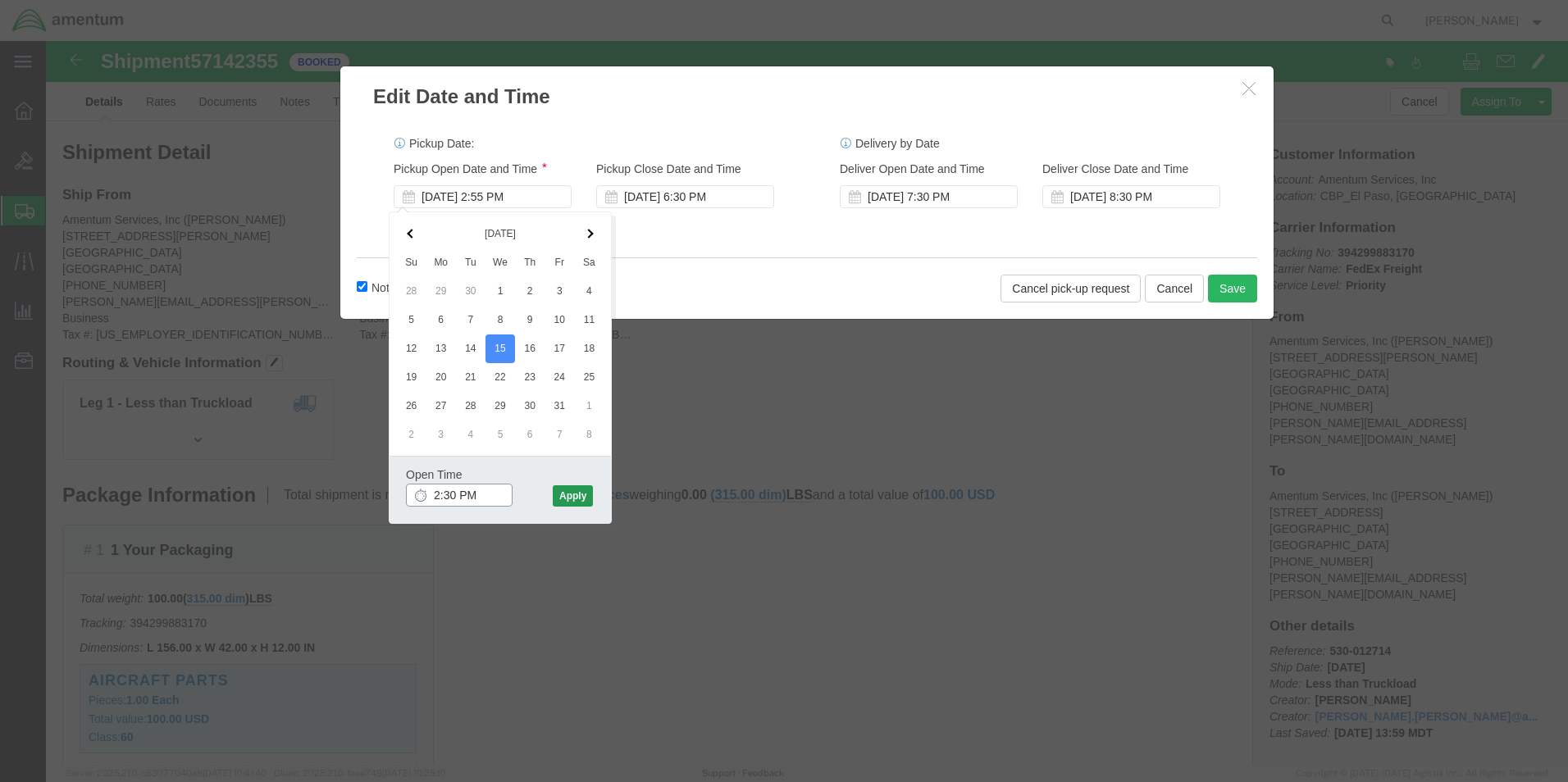
type input "2:30 PM"
click button "Apply"
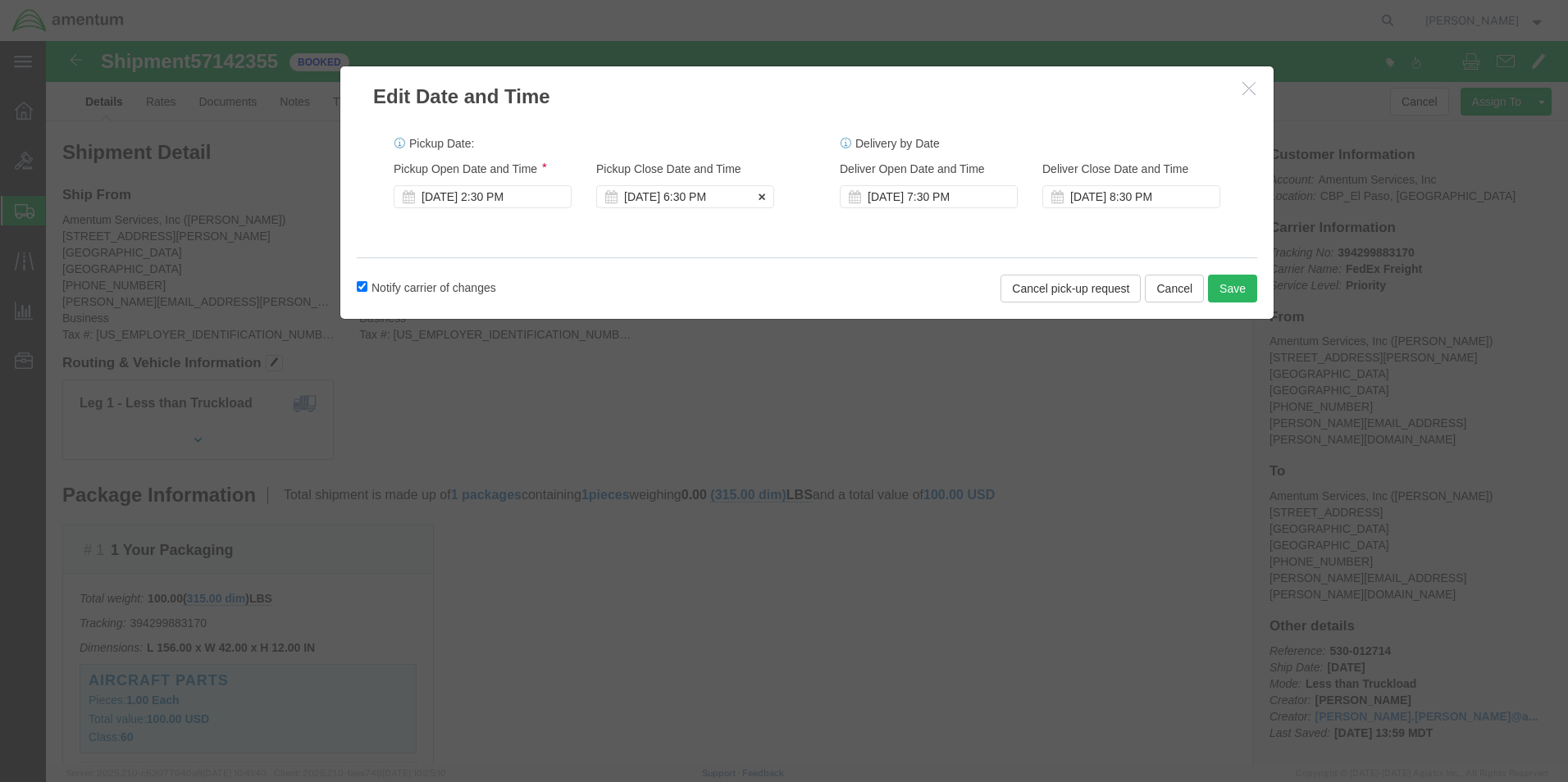
click div "[DATE] 6:30 PM"
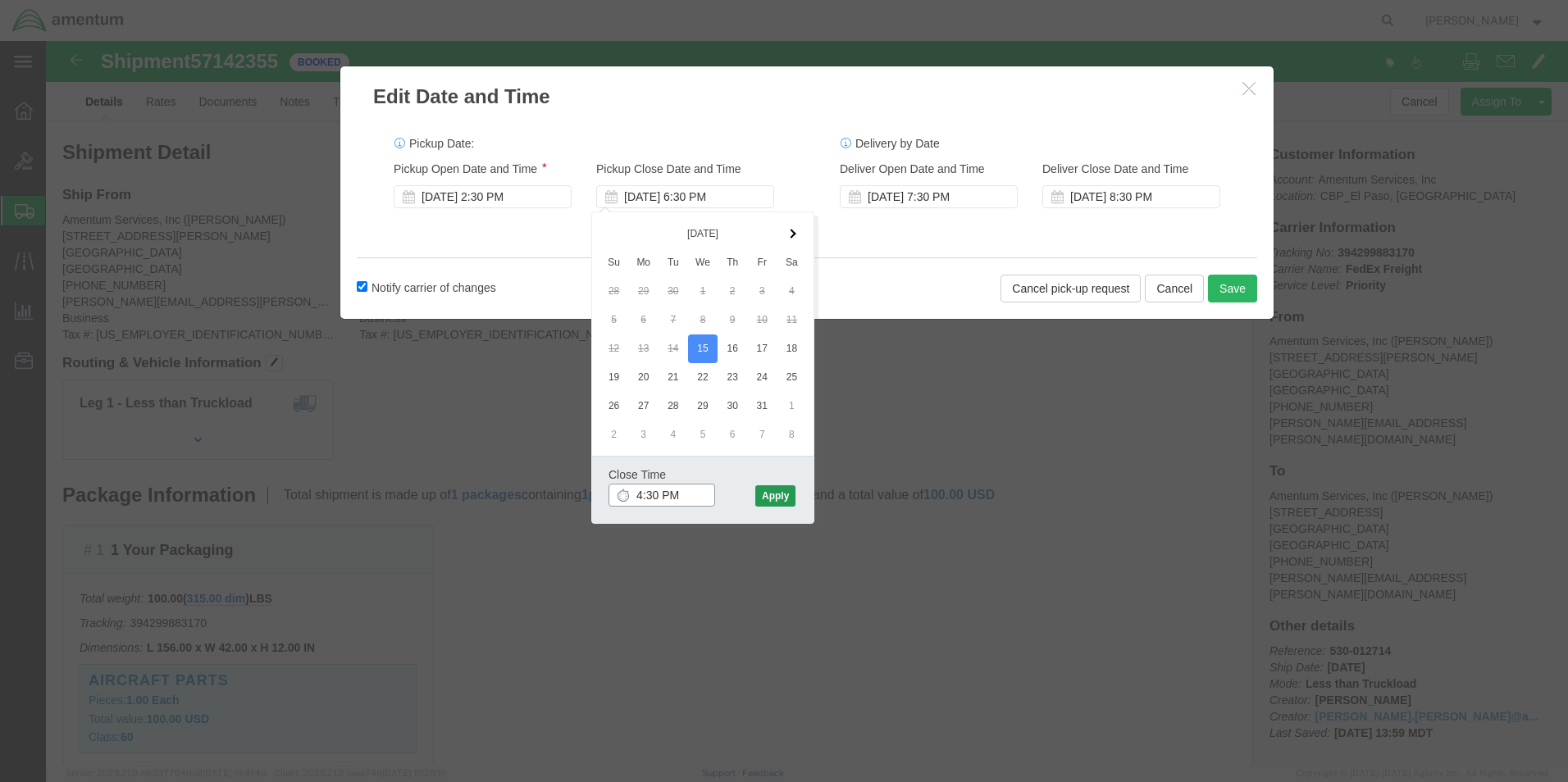
type input "4:30 PM"
click button "Apply"
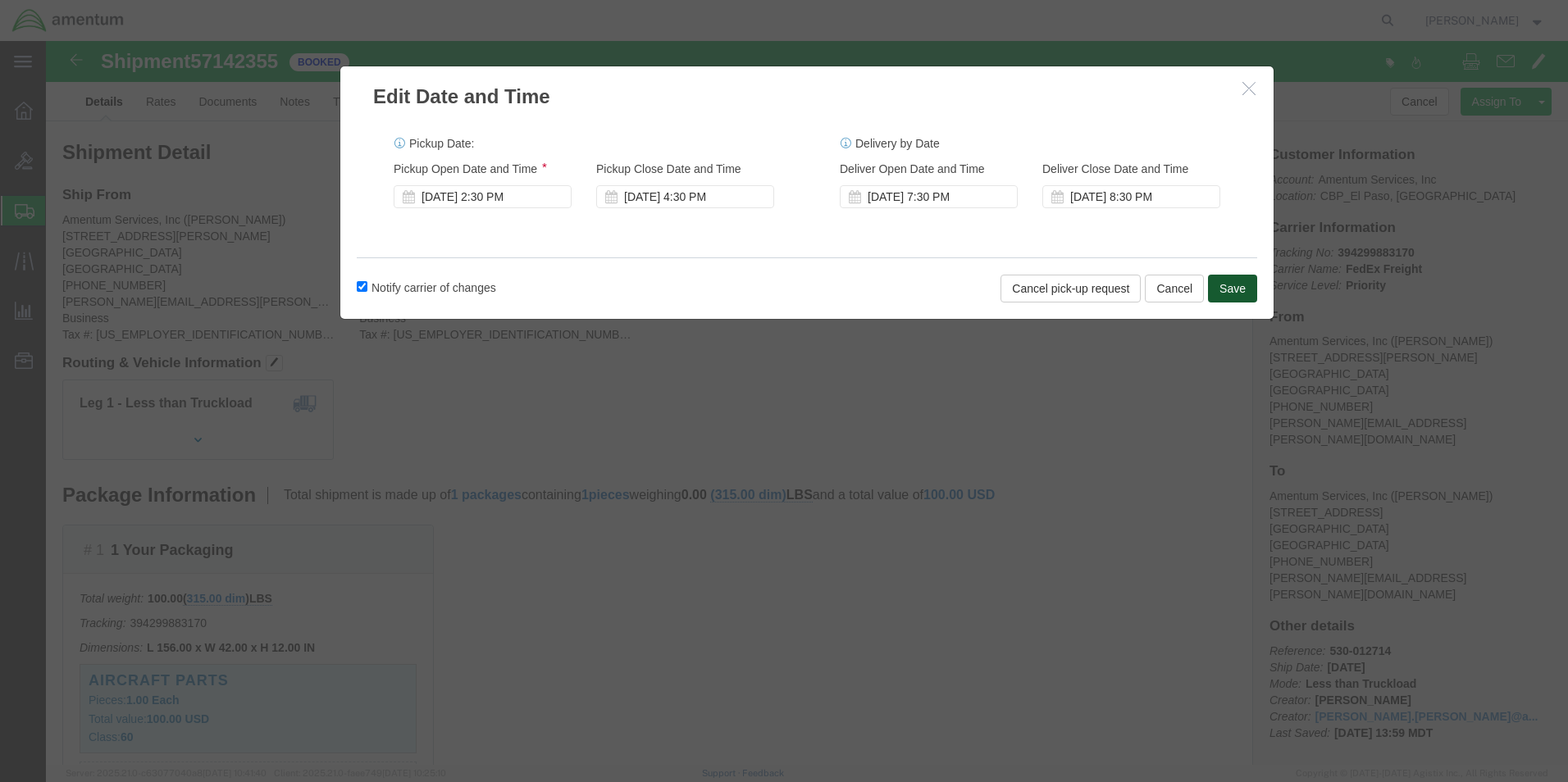
click button "Save"
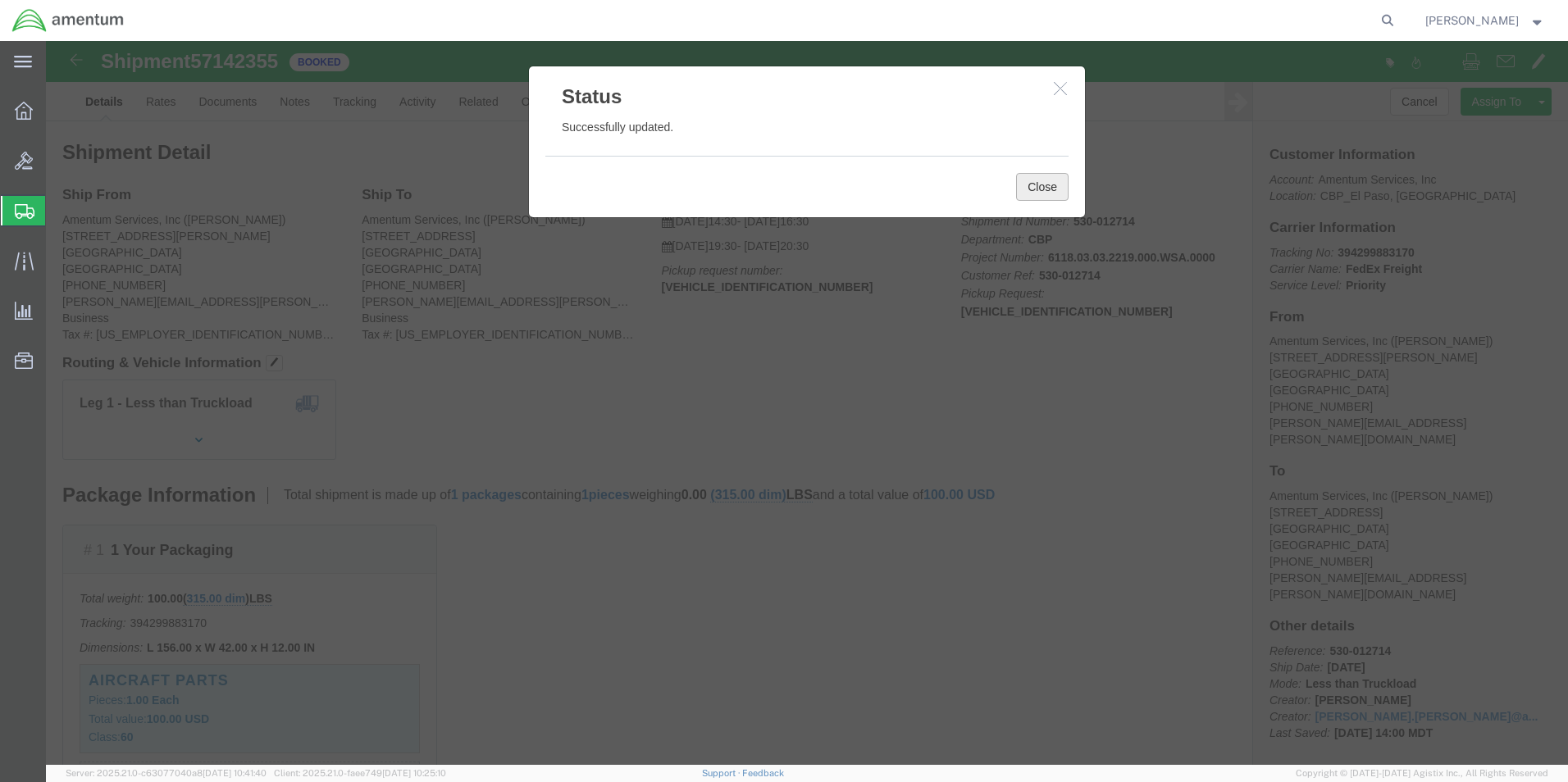
click button "Close"
